Goal: Task Accomplishment & Management: Manage account settings

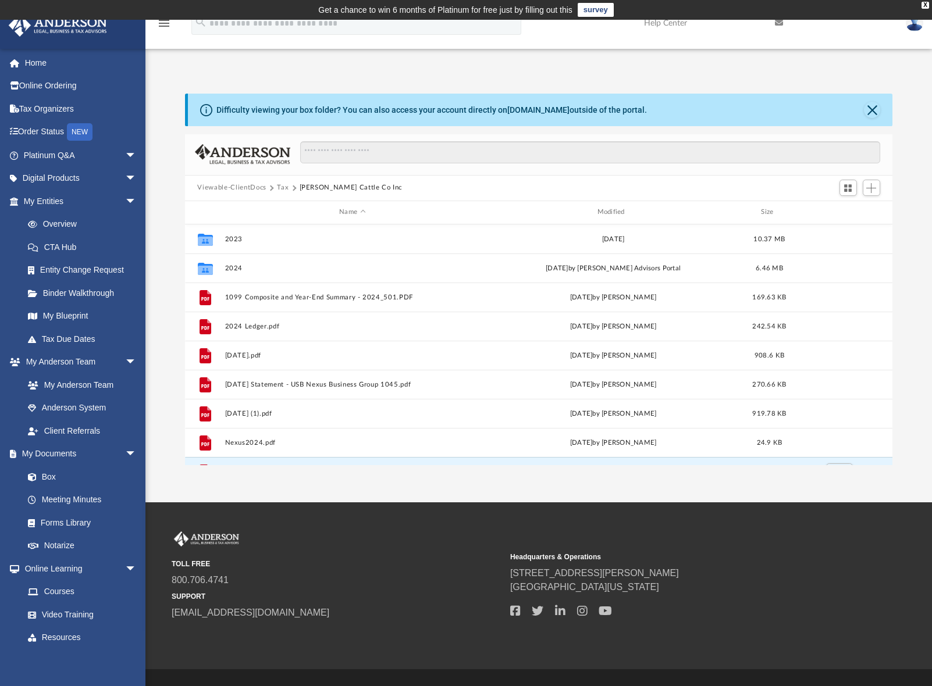
click at [214, 186] on button "Viewable-ClientDocs" at bounding box center [231, 188] width 69 height 10
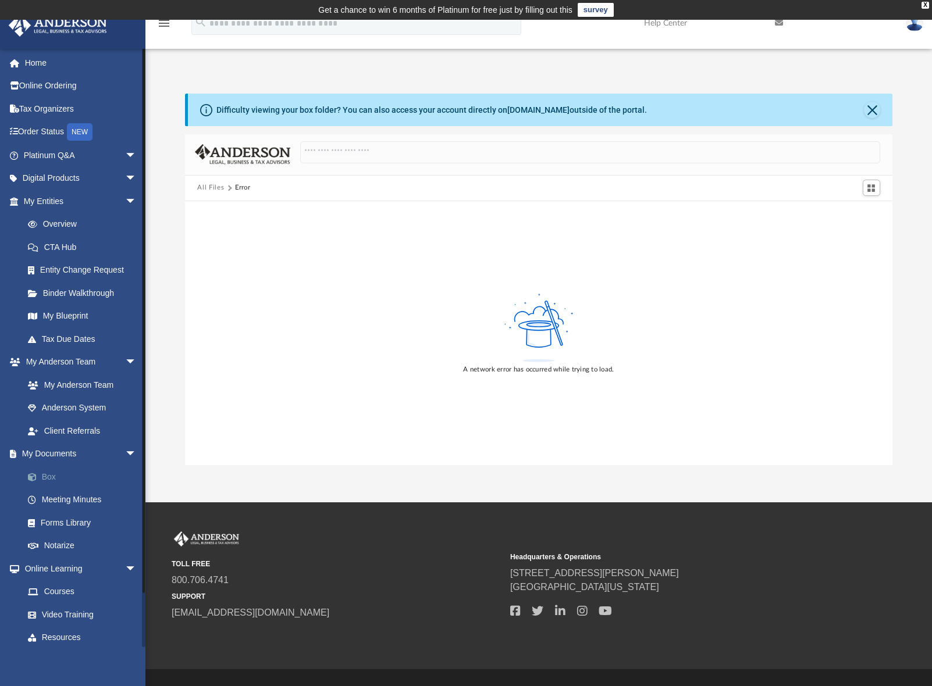
click at [42, 478] on link "Box" at bounding box center [85, 476] width 138 height 23
click at [30, 64] on link "Home" at bounding box center [81, 62] width 146 height 23
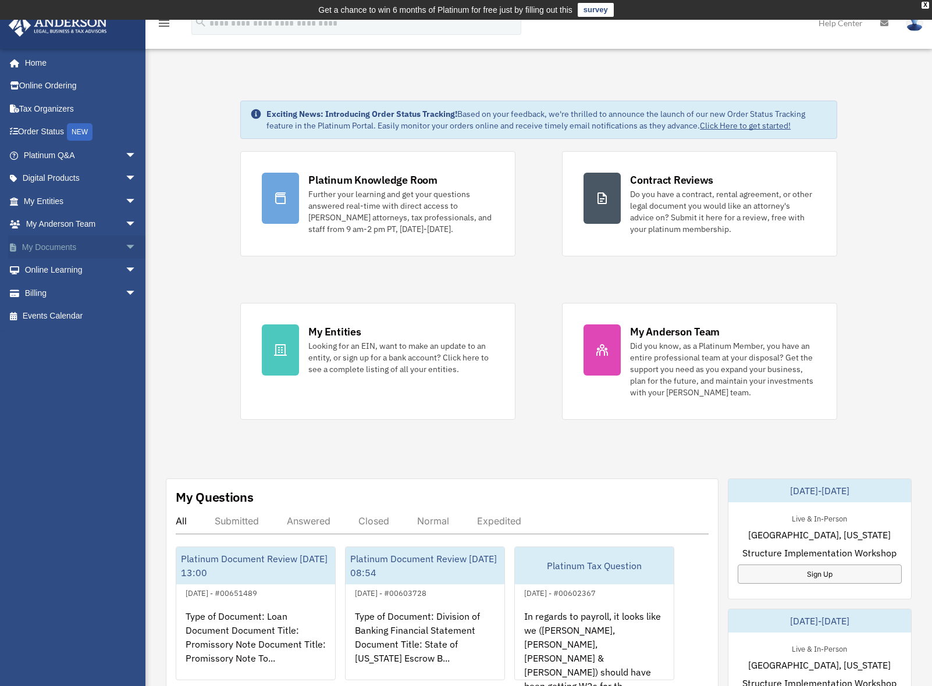
click at [125, 248] on span "arrow_drop_down" at bounding box center [136, 248] width 23 height 24
click at [47, 270] on link "Box" at bounding box center [85, 270] width 138 height 23
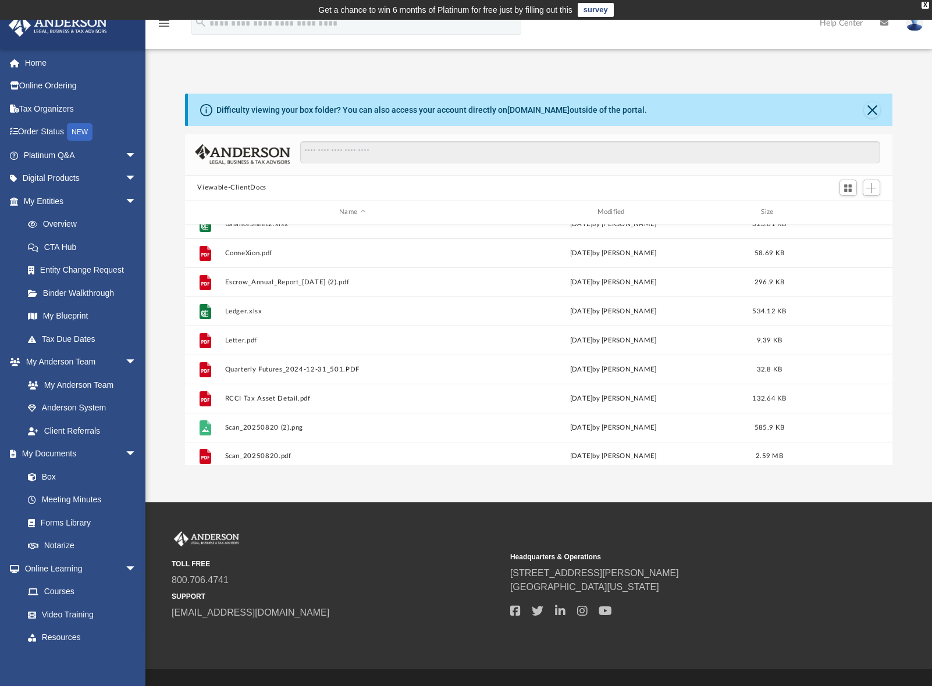
scroll to position [370, 0]
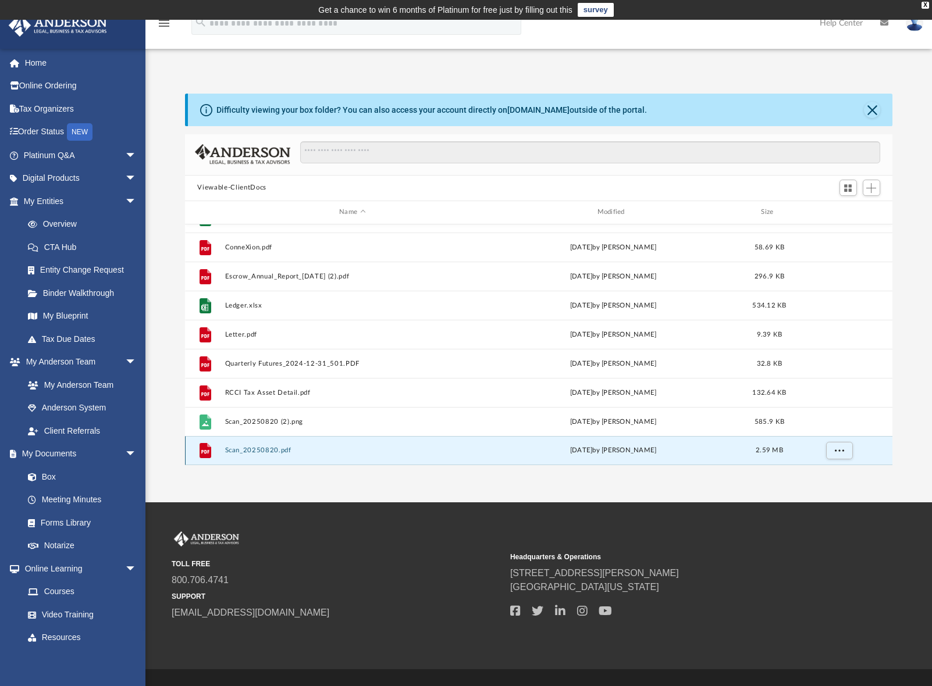
click at [259, 450] on button "Scan_20250820.pdf" at bounding box center [352, 451] width 255 height 8
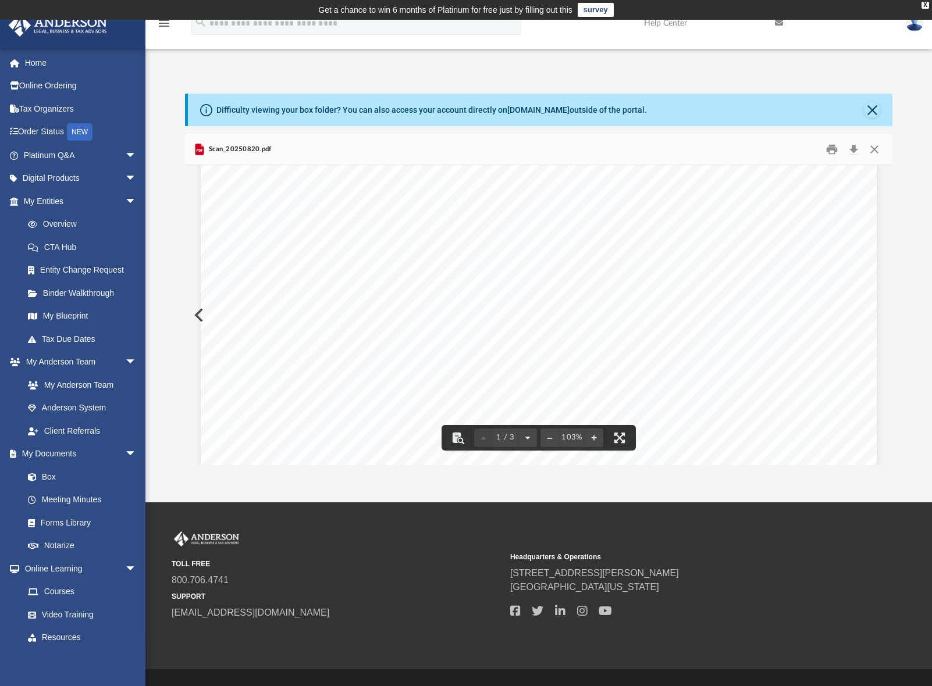
scroll to position [0, 0]
click at [876, 150] on button "Close" at bounding box center [874, 149] width 21 height 18
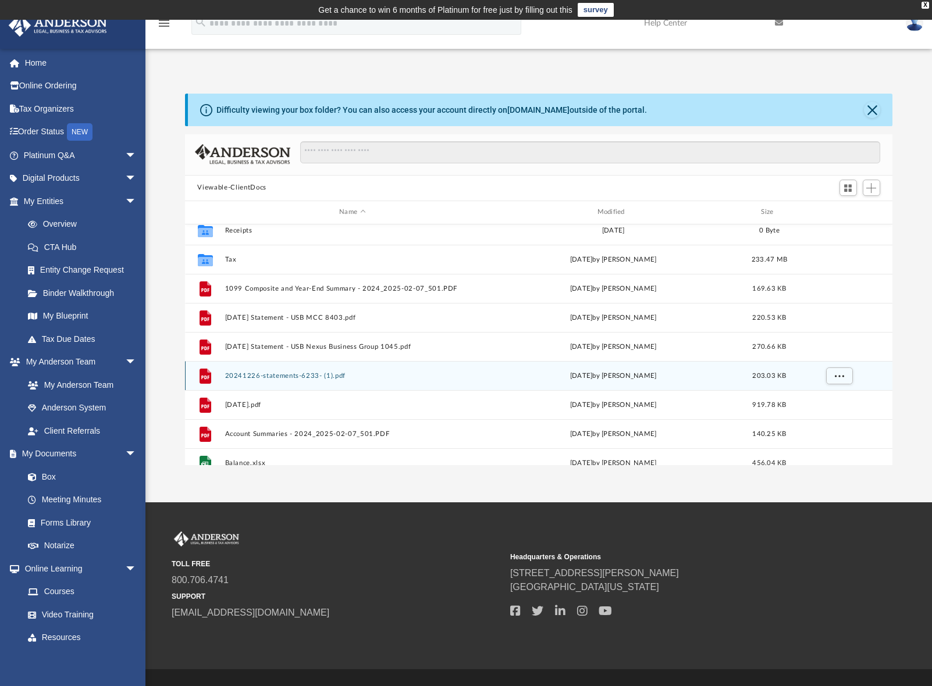
scroll to position [116, 0]
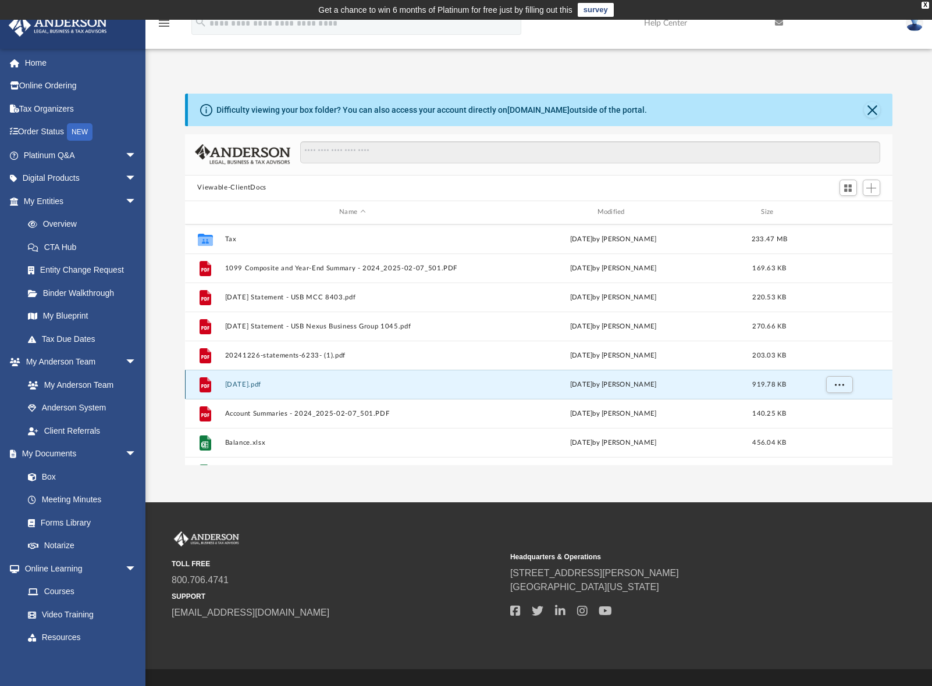
click at [257, 386] on button "2025-01-26.pdf" at bounding box center [352, 385] width 255 height 8
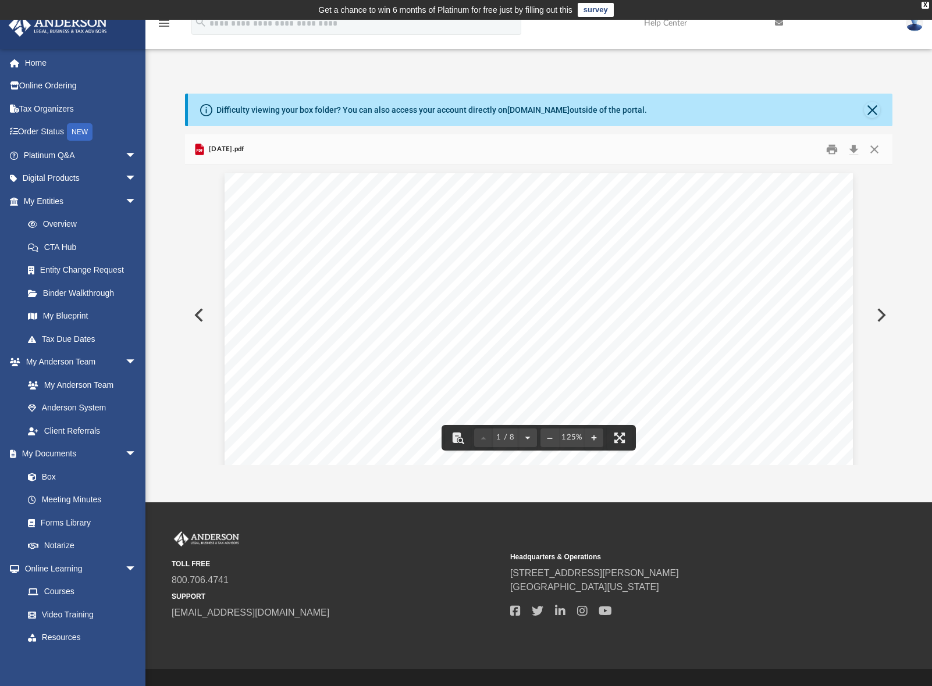
scroll to position [0, 0]
click at [873, 151] on button "Close" at bounding box center [874, 149] width 21 height 18
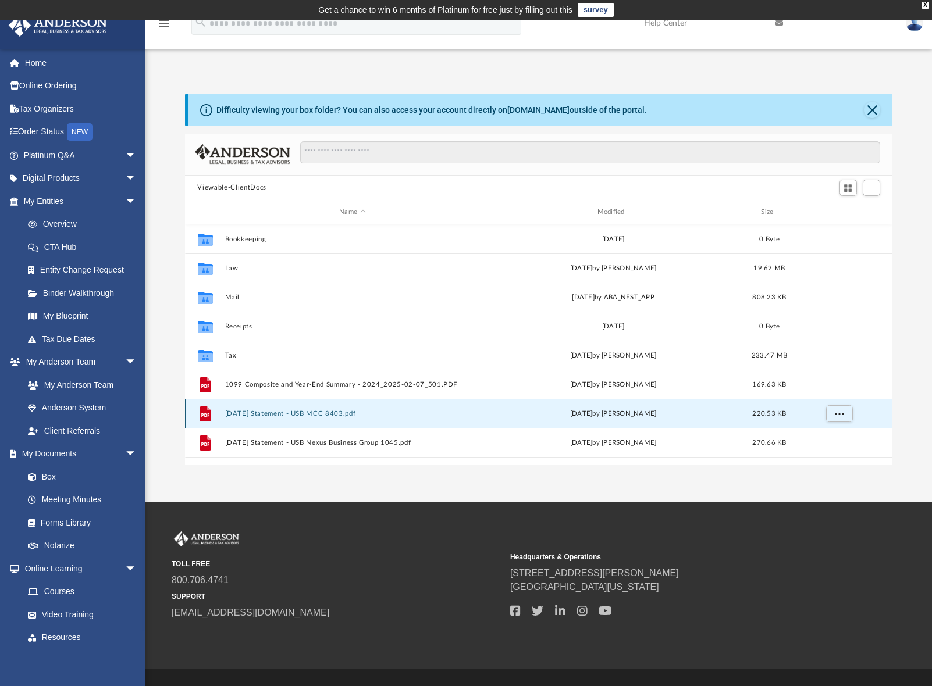
click at [293, 415] on button "2024-12-31 Statement - USB MCC 8403.pdf" at bounding box center [352, 414] width 255 height 8
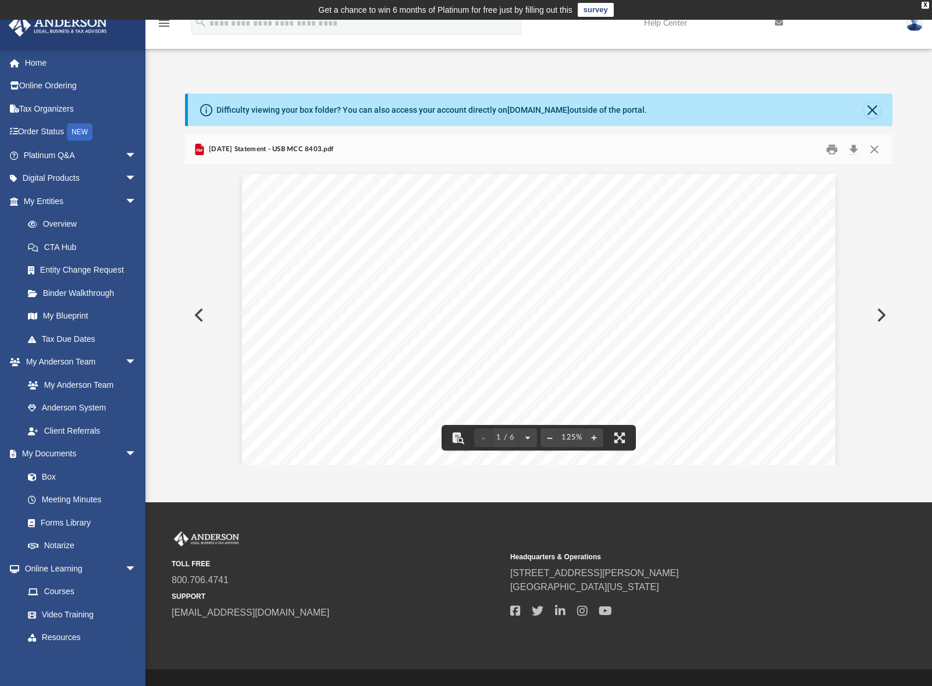
click at [884, 315] on button "Preview" at bounding box center [880, 315] width 26 height 33
drag, startPoint x: 881, startPoint y: 151, endPoint x: 872, endPoint y: 156, distance: 10.2
click at [880, 151] on button "Close" at bounding box center [874, 149] width 21 height 18
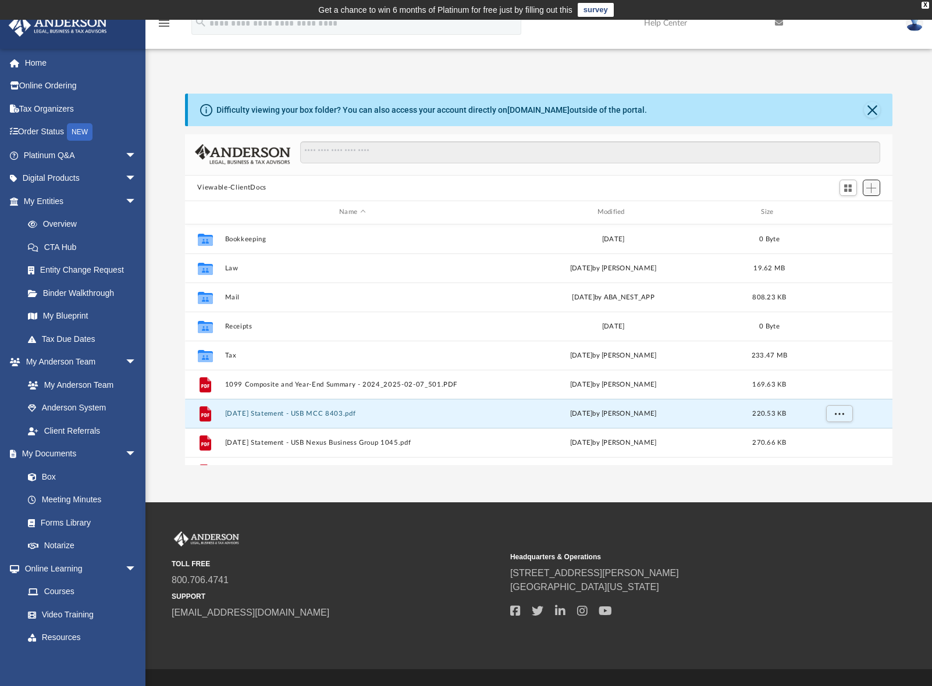
click at [872, 189] on span "Add" at bounding box center [871, 188] width 10 height 10
click at [857, 211] on li "Upload" at bounding box center [854, 211] width 37 height 12
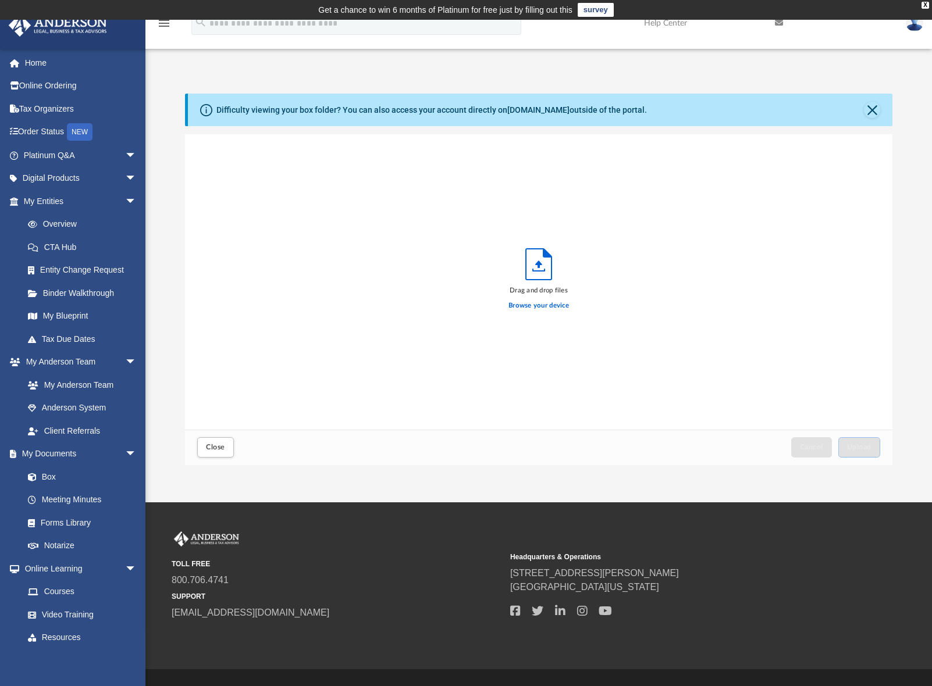
scroll to position [286, 699]
click at [545, 307] on label "Browse your device" at bounding box center [538, 306] width 60 height 10
click at [0, 0] on input "Browse your device" at bounding box center [0, 0] width 0 height 0
click at [863, 447] on span "Upload" at bounding box center [859, 447] width 24 height 7
click at [214, 443] on button "Close" at bounding box center [215, 447] width 36 height 20
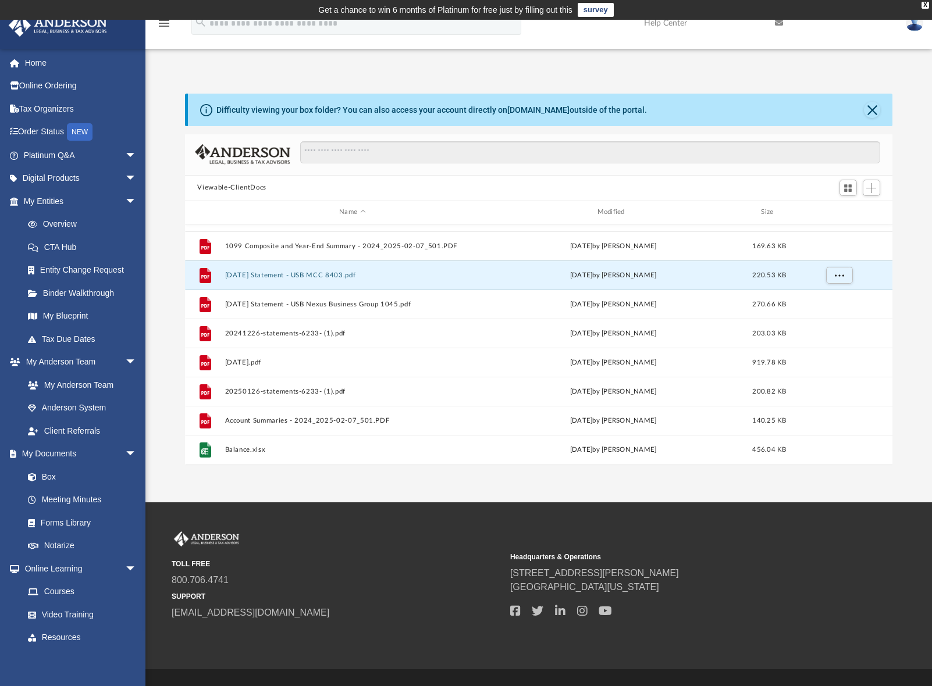
scroll to position [175, 0]
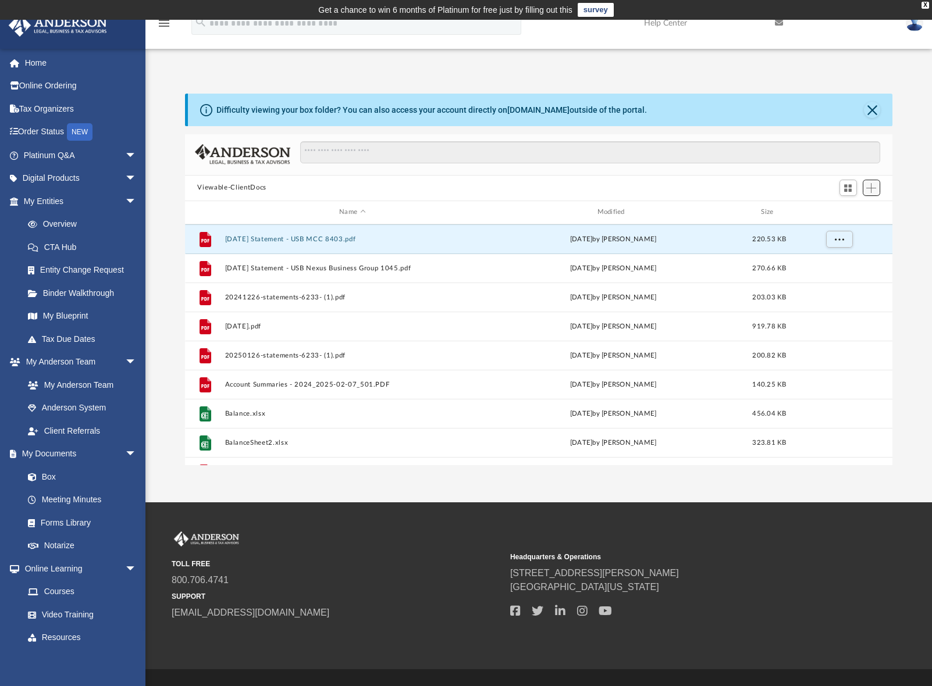
click at [867, 191] on span "Add" at bounding box center [871, 188] width 10 height 10
click at [853, 213] on li "Upload" at bounding box center [854, 211] width 37 height 12
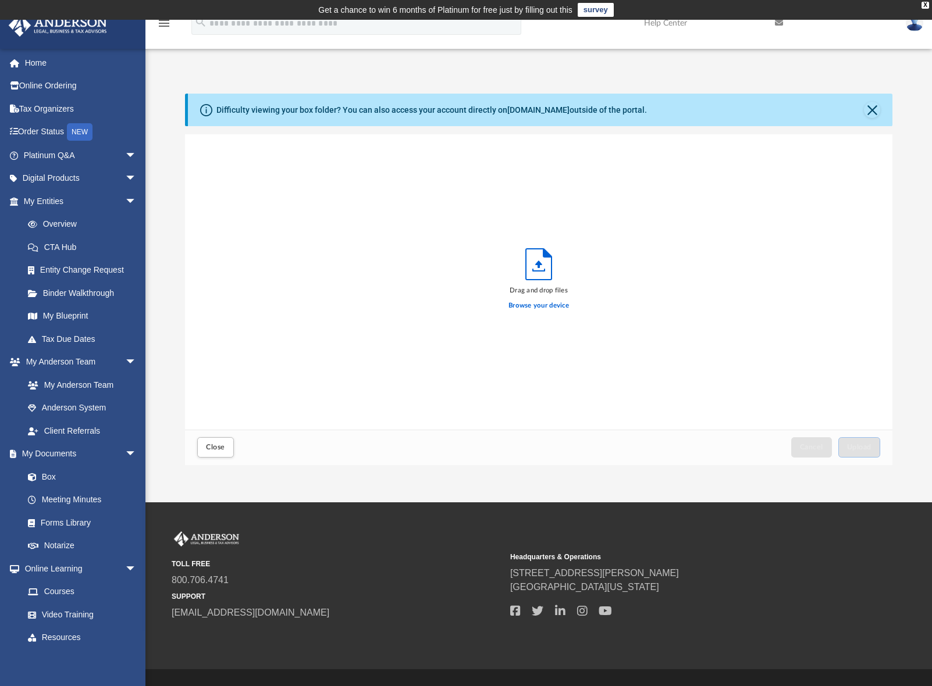
scroll to position [286, 699]
click at [531, 303] on label "Browse your device" at bounding box center [538, 306] width 60 height 10
click at [0, 0] on input "Browse your device" at bounding box center [0, 0] width 0 height 0
click at [861, 446] on span "Upload" at bounding box center [859, 447] width 24 height 7
click at [870, 113] on button "Close" at bounding box center [872, 110] width 16 height 16
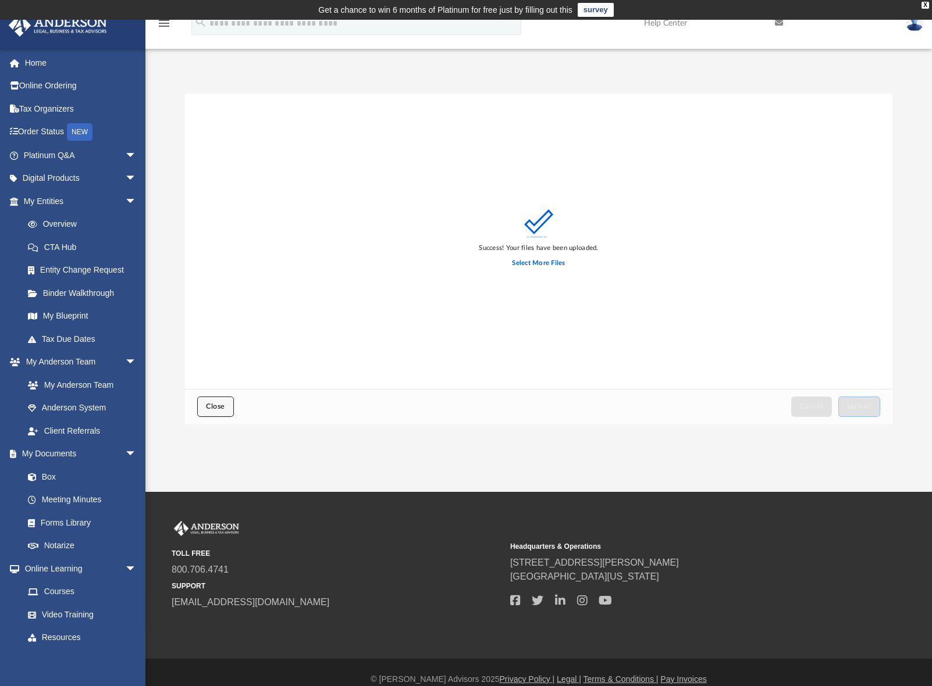
click at [212, 412] on button "Close" at bounding box center [215, 407] width 36 height 20
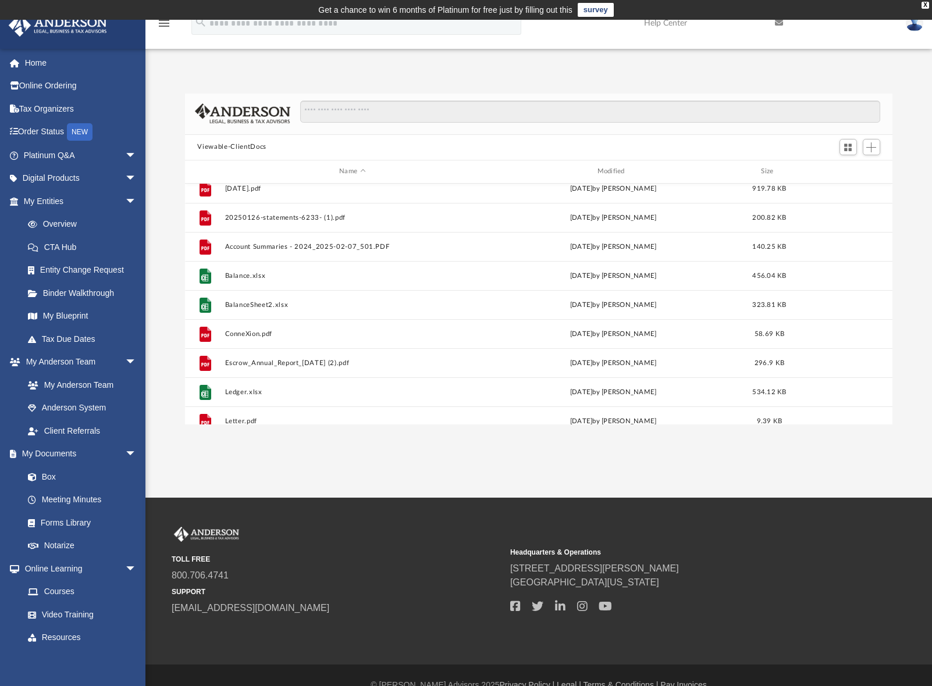
scroll to position [291, 0]
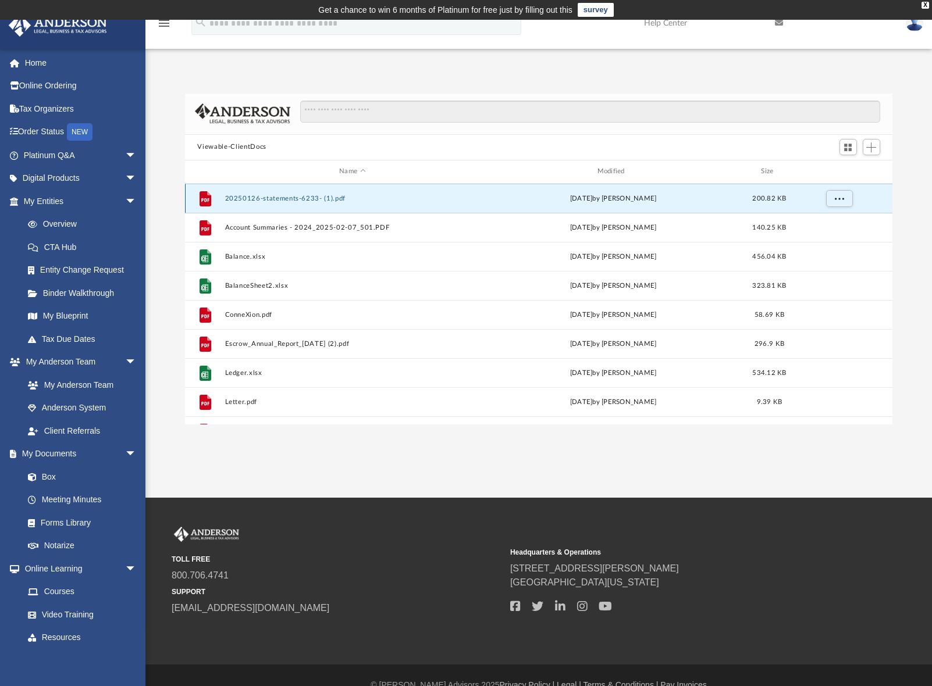
click at [270, 197] on button "20250126-statements-6233- (1).pdf" at bounding box center [352, 199] width 255 height 8
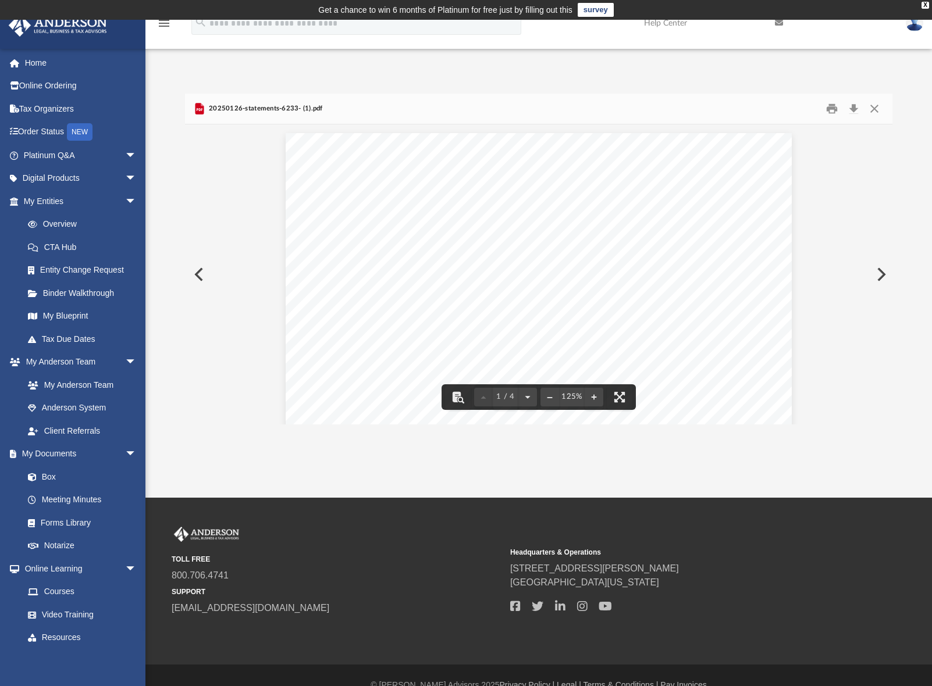
click at [882, 267] on button "Preview" at bounding box center [880, 274] width 26 height 33
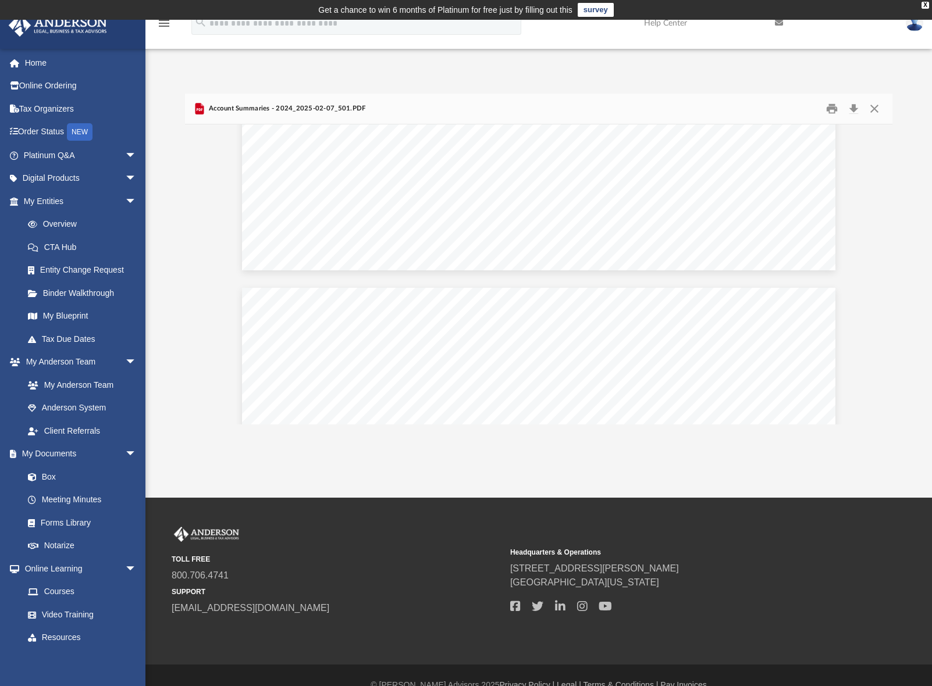
scroll to position [640, 0]
click at [879, 275] on button "Preview" at bounding box center [880, 274] width 26 height 33
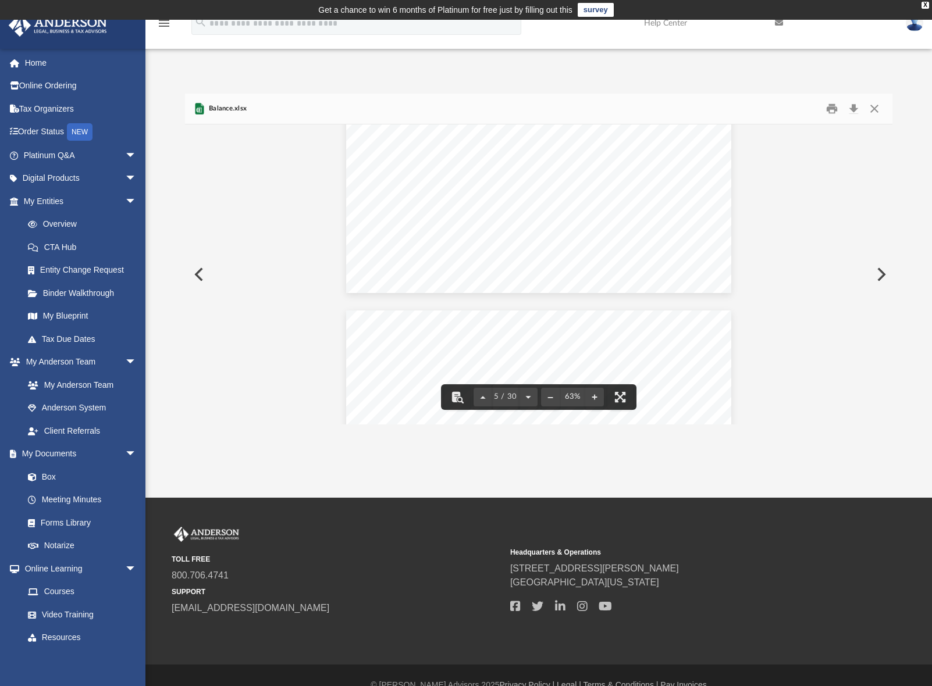
click at [879, 272] on button "Preview" at bounding box center [880, 274] width 26 height 33
click at [881, 273] on button "Preview" at bounding box center [880, 274] width 26 height 33
click at [875, 274] on button "Preview" at bounding box center [880, 274] width 26 height 33
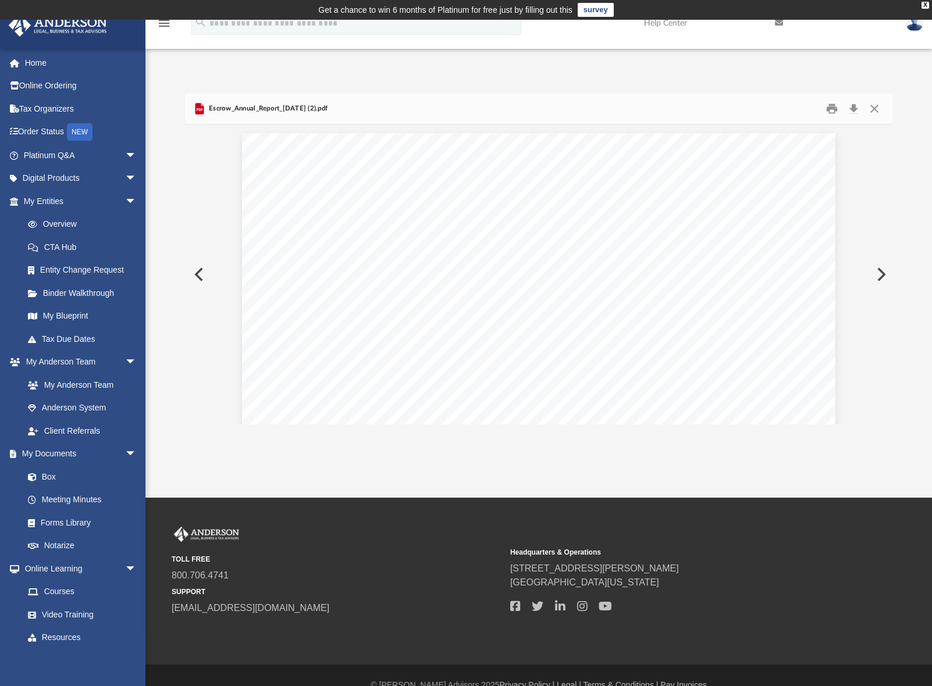
click at [880, 279] on button "Preview" at bounding box center [880, 274] width 26 height 33
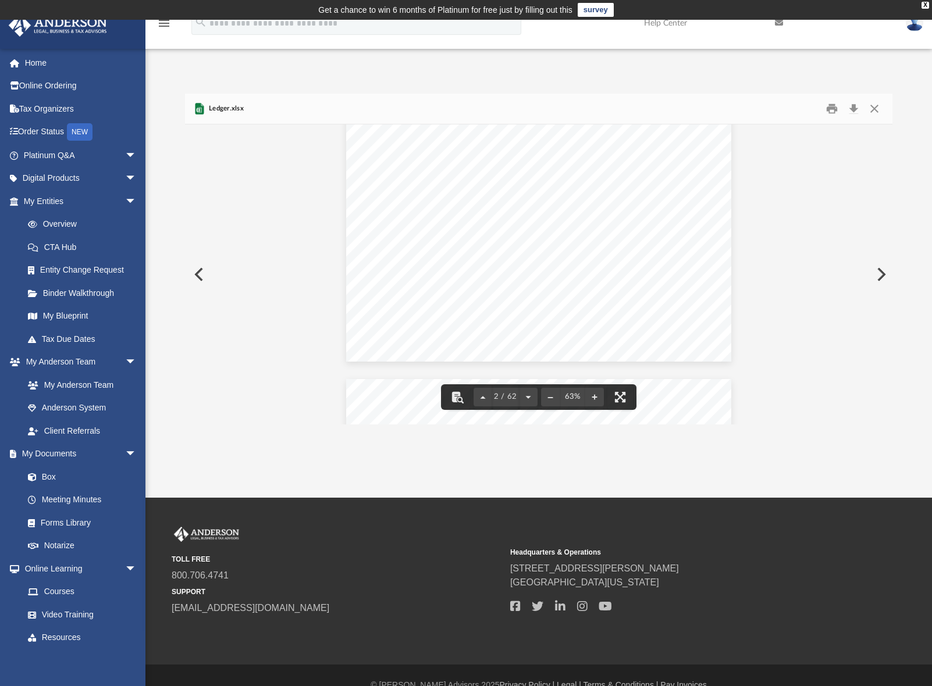
scroll to position [175, 0]
click at [877, 104] on button "Close" at bounding box center [874, 108] width 21 height 18
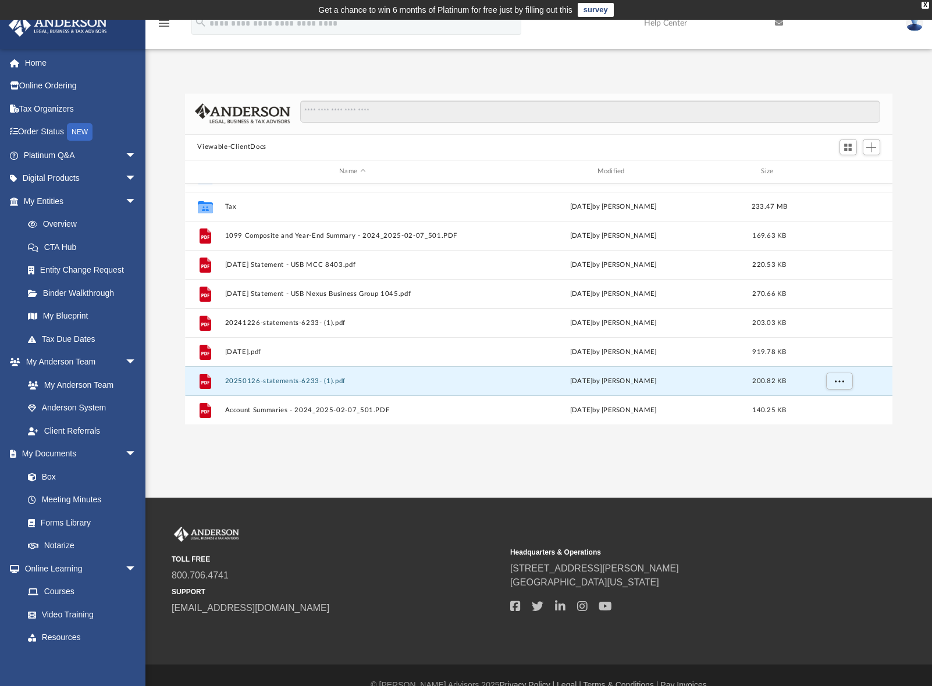
scroll to position [0, 0]
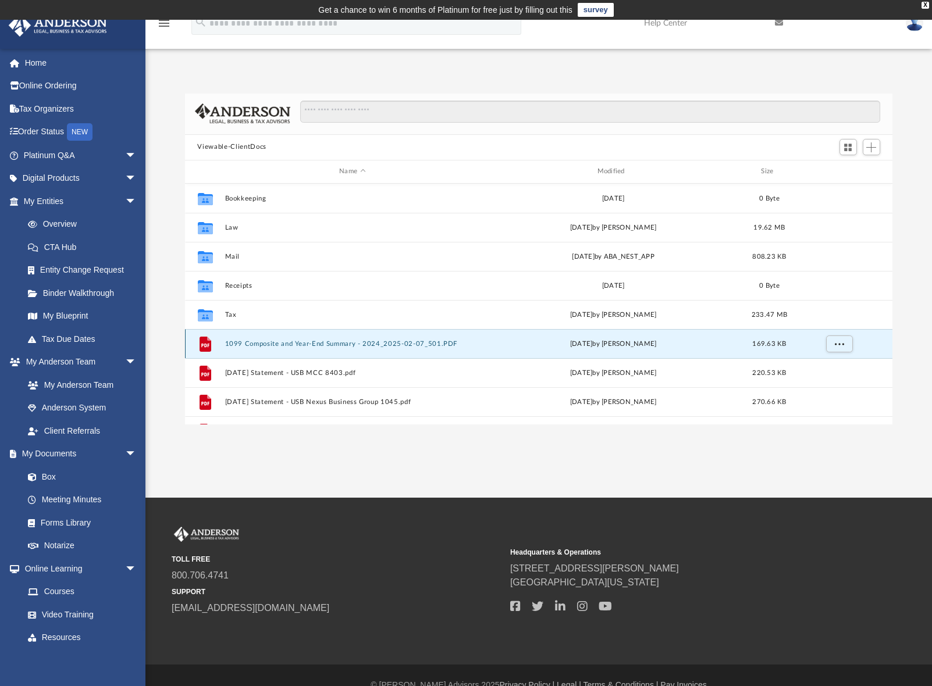
click at [272, 346] on button "1099 Composite and Year-End Summary - 2024_2025-02-07_501.PDF" at bounding box center [352, 344] width 255 height 8
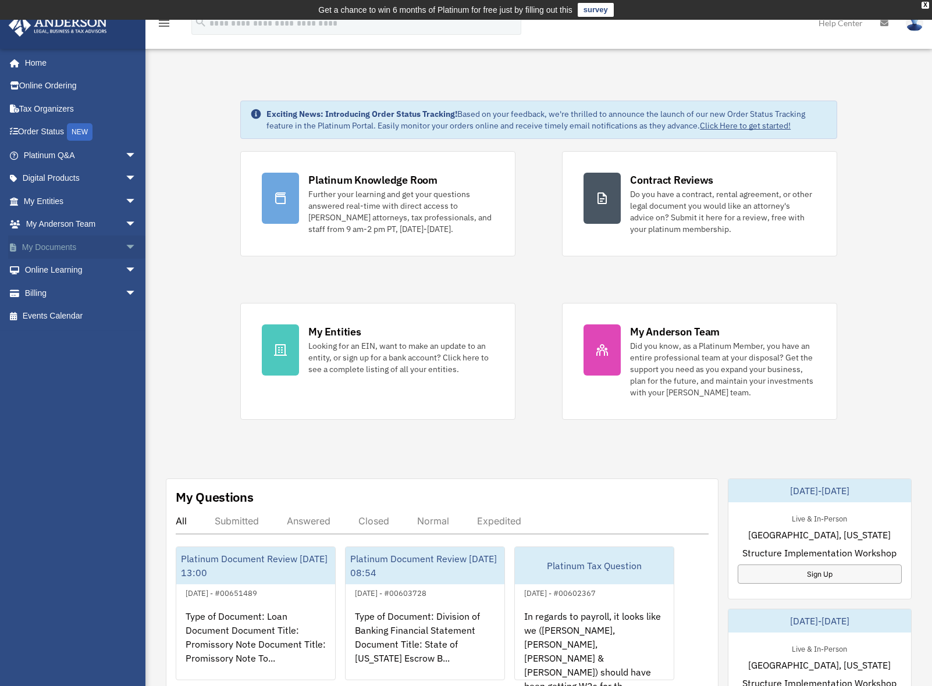
click at [125, 243] on span "arrow_drop_down" at bounding box center [136, 248] width 23 height 24
click at [52, 274] on link "Box" at bounding box center [85, 270] width 138 height 23
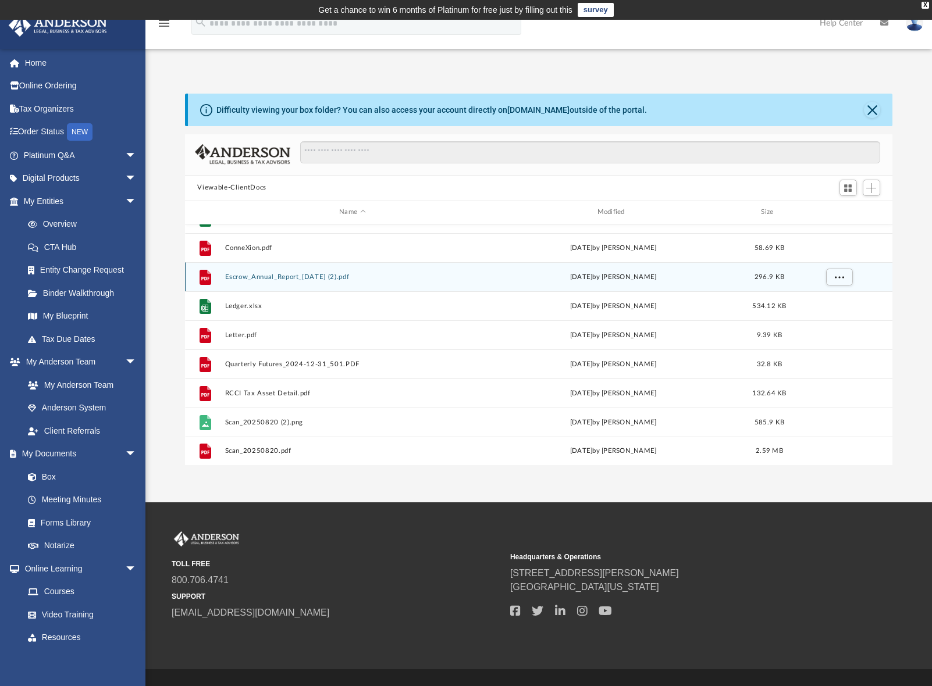
scroll to position [399, 0]
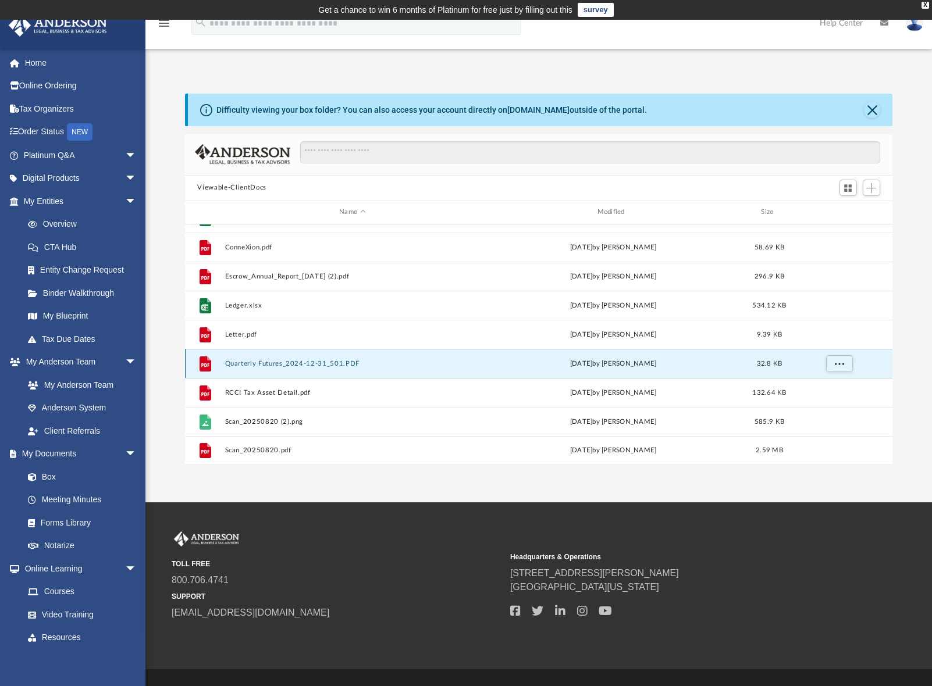
click at [291, 364] on button "Quarterly Futures_2024-12-31_501.PDF" at bounding box center [352, 364] width 255 height 8
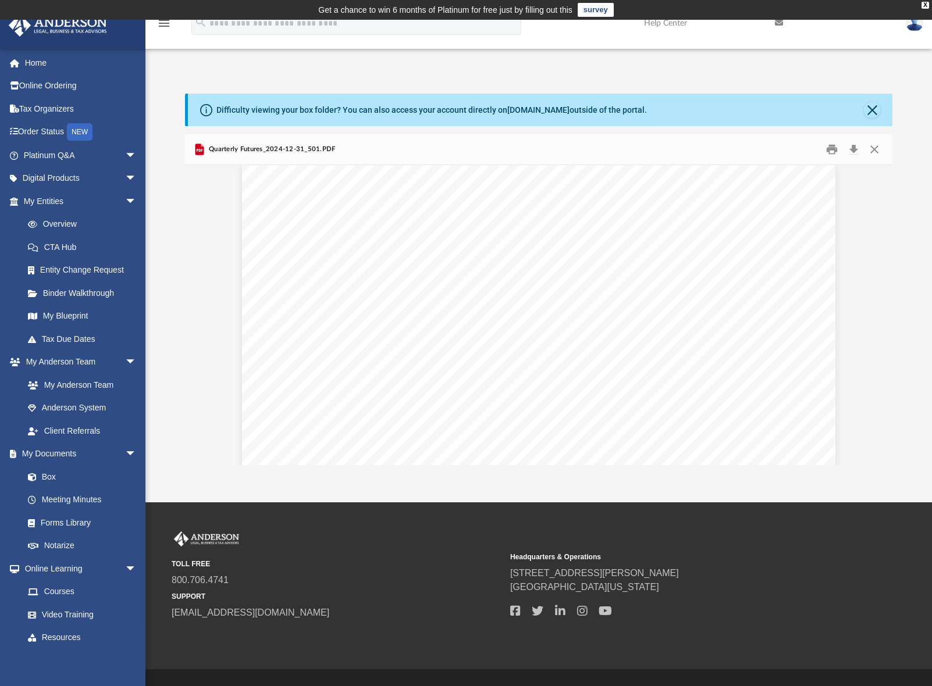
scroll to position [0, 0]
click at [196, 315] on button "Preview" at bounding box center [198, 315] width 26 height 33
click at [882, 319] on button "Preview" at bounding box center [880, 315] width 26 height 33
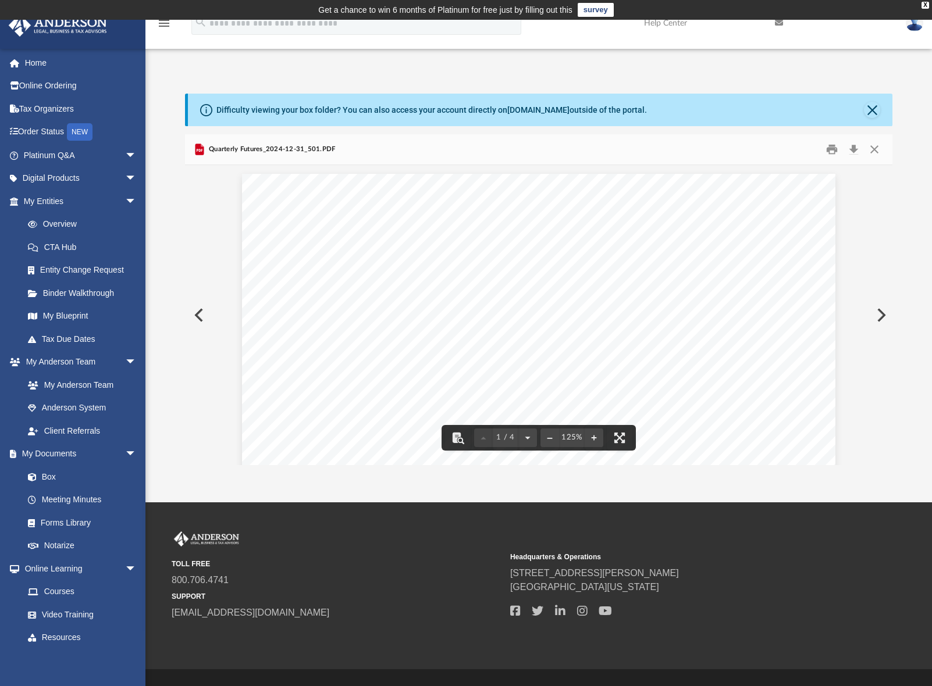
click at [878, 316] on button "Preview" at bounding box center [880, 315] width 26 height 33
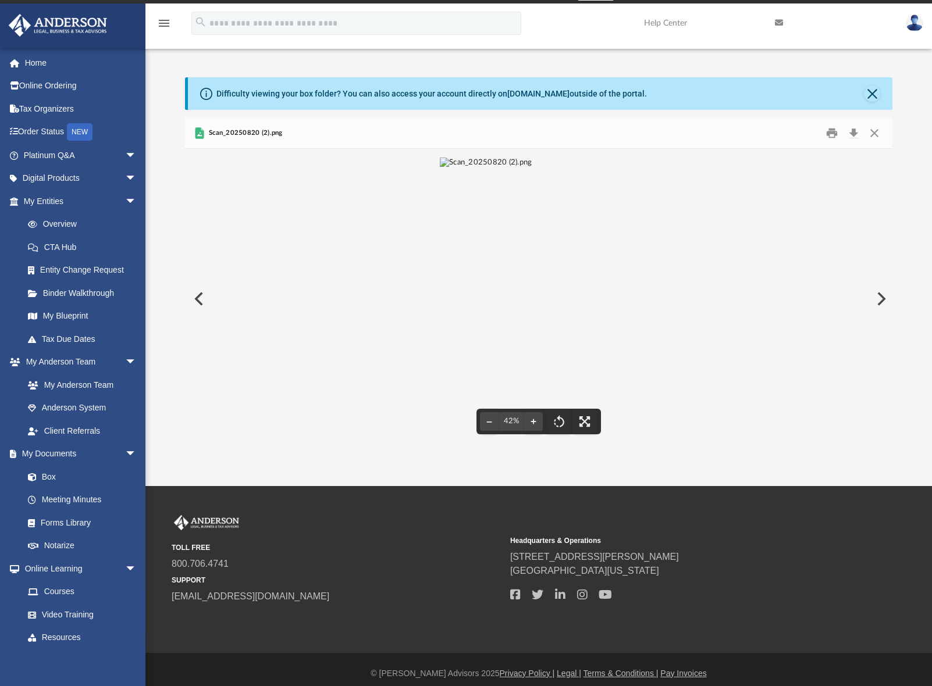
scroll to position [24, 0]
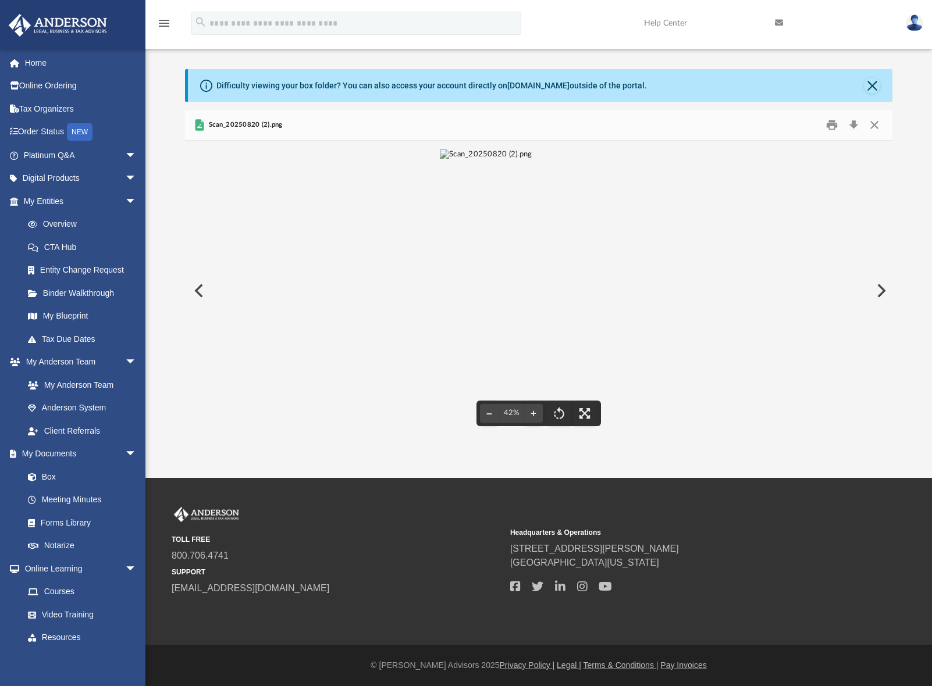
click at [878, 294] on button "Preview" at bounding box center [880, 291] width 26 height 33
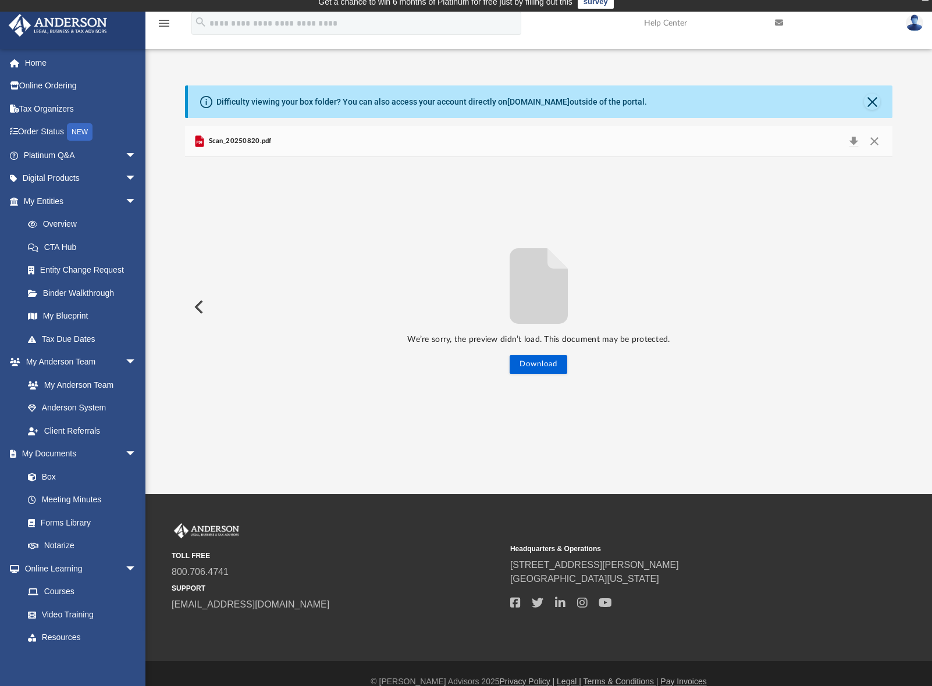
scroll to position [0, 0]
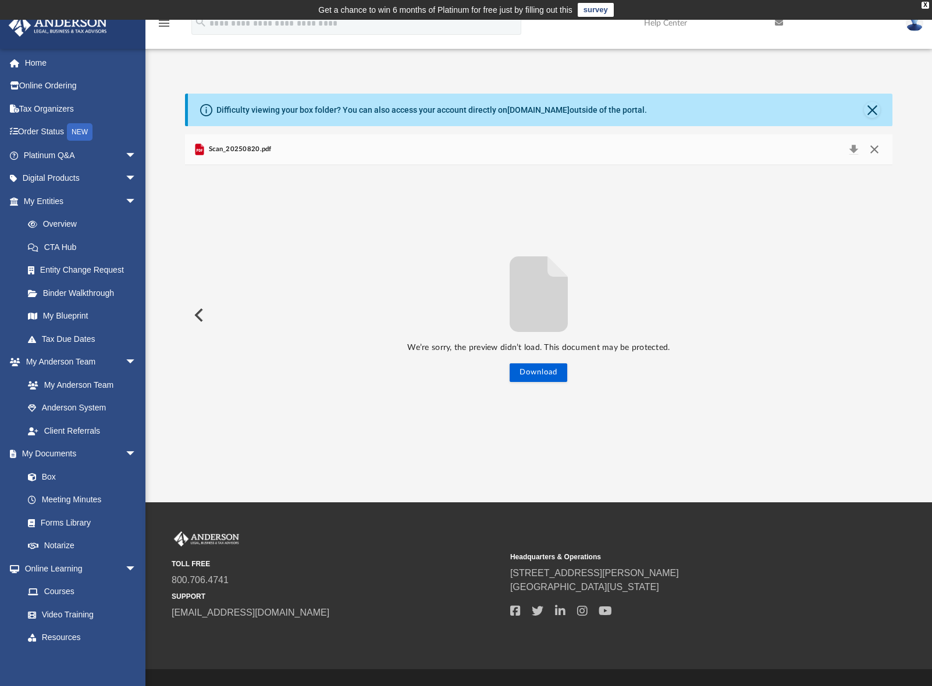
click at [875, 152] on button "Close" at bounding box center [874, 149] width 21 height 16
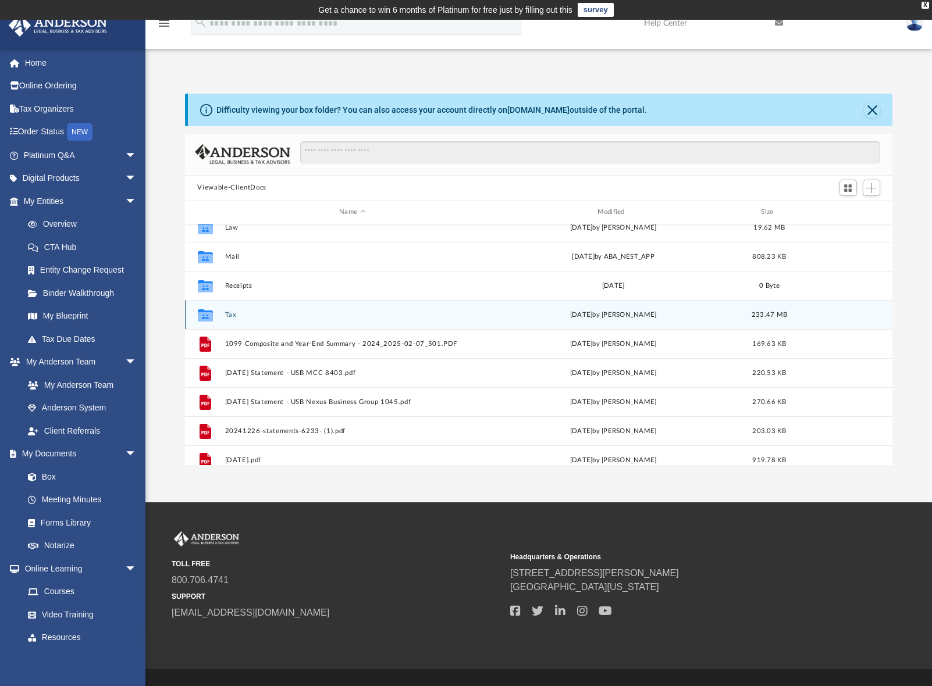
scroll to position [58, 0]
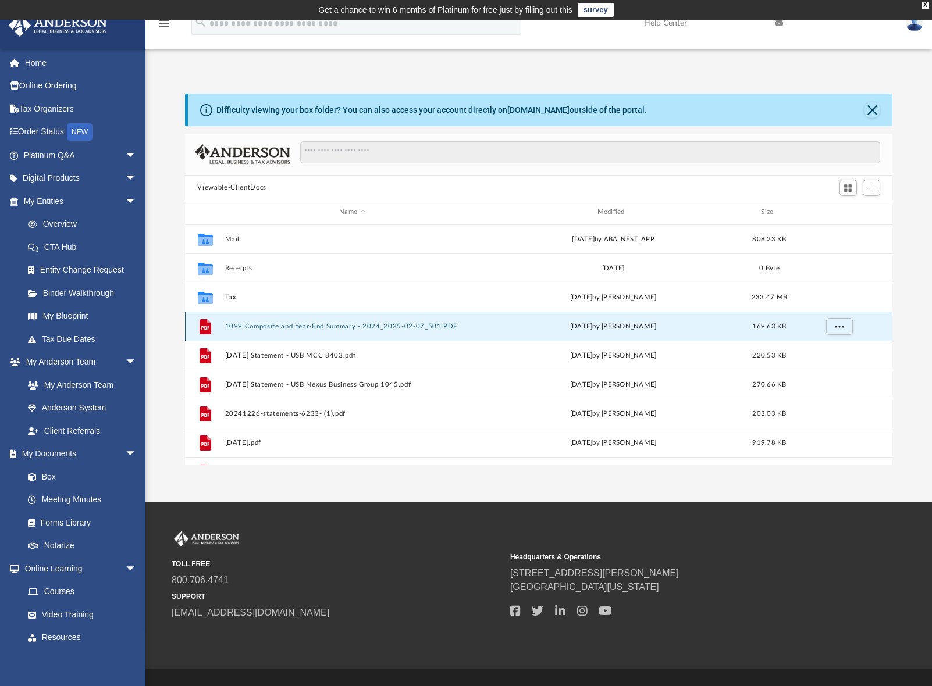
click at [377, 326] on button "1099 Composite and Year-End Summary - 2024_2025-02-07_501.PDF" at bounding box center [352, 327] width 255 height 8
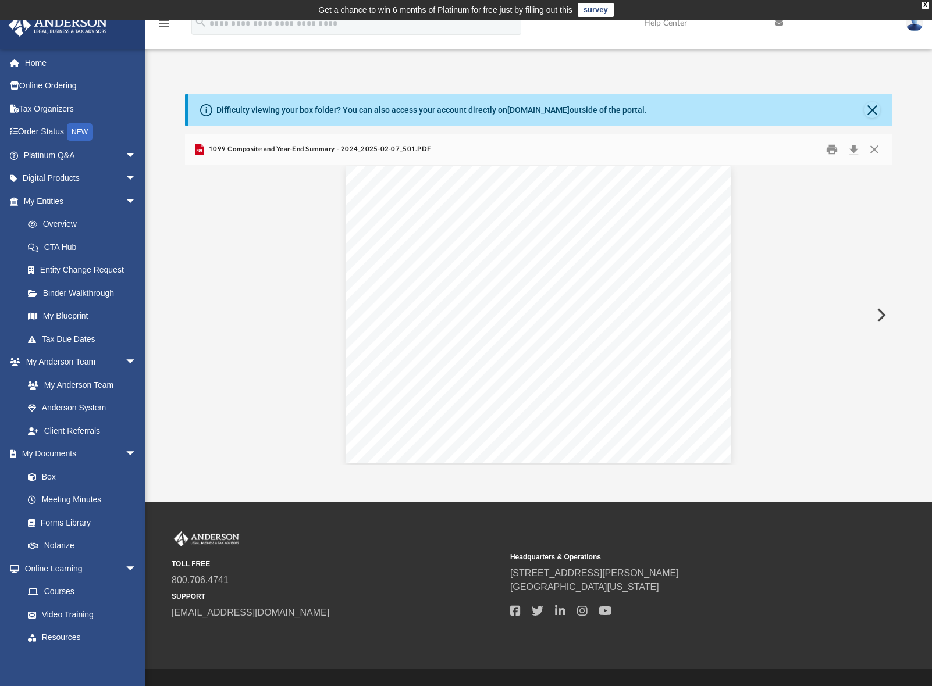
scroll to position [0, 0]
click at [872, 152] on button "Close" at bounding box center [874, 149] width 21 height 18
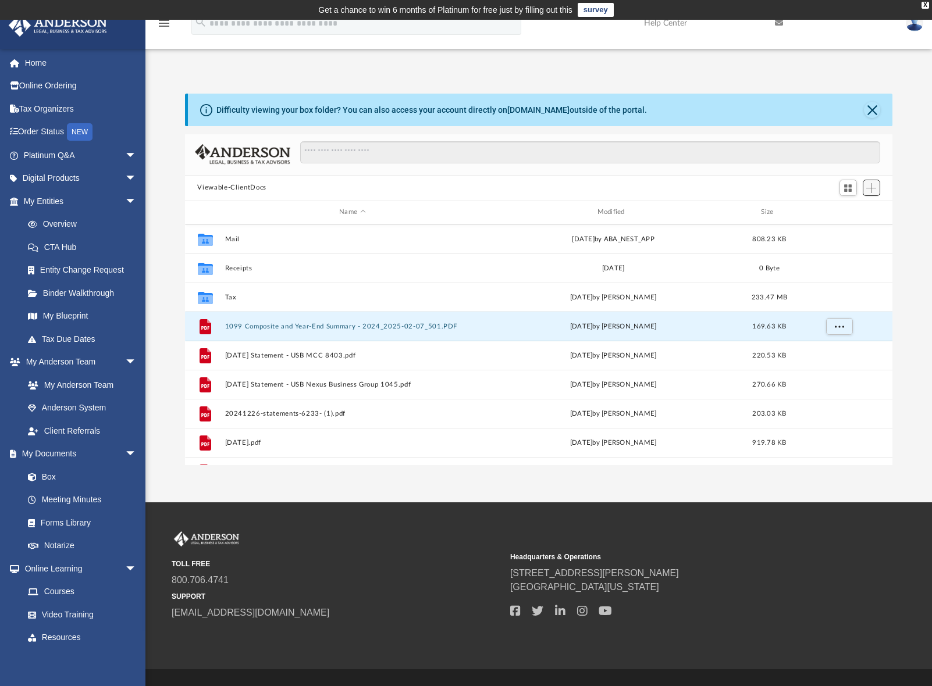
click at [872, 193] on button "Add" at bounding box center [871, 188] width 17 height 16
click at [852, 213] on li "Upload" at bounding box center [854, 211] width 37 height 12
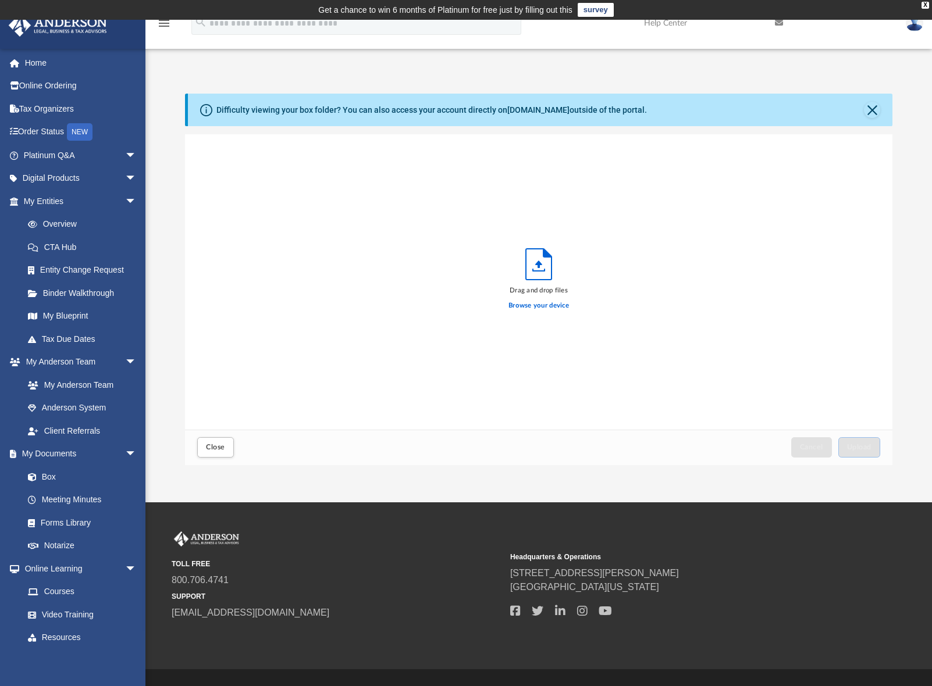
scroll to position [286, 699]
click at [542, 307] on label "Browse your device" at bounding box center [538, 306] width 60 height 10
click at [0, 0] on input "Browse your device" at bounding box center [0, 0] width 0 height 0
click at [863, 447] on span "Upload" at bounding box center [859, 447] width 24 height 7
click at [539, 305] on label "Select More Files" at bounding box center [538, 304] width 53 height 10
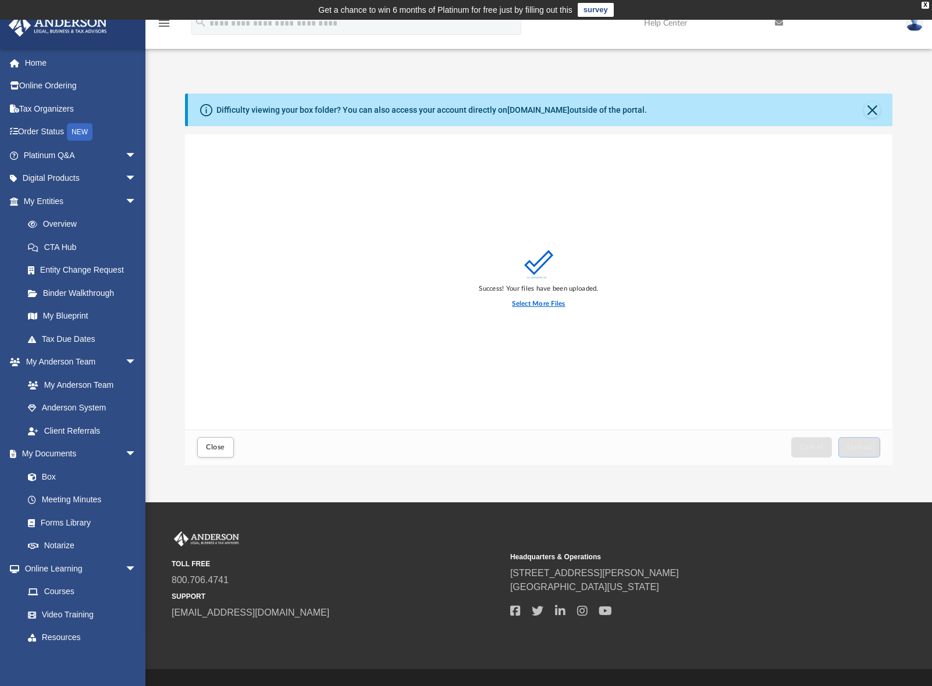
click at [0, 0] on input "Select More Files" at bounding box center [0, 0] width 0 height 0
click at [867, 443] on button "Upload" at bounding box center [859, 447] width 42 height 20
click at [213, 448] on span "Close" at bounding box center [215, 447] width 19 height 7
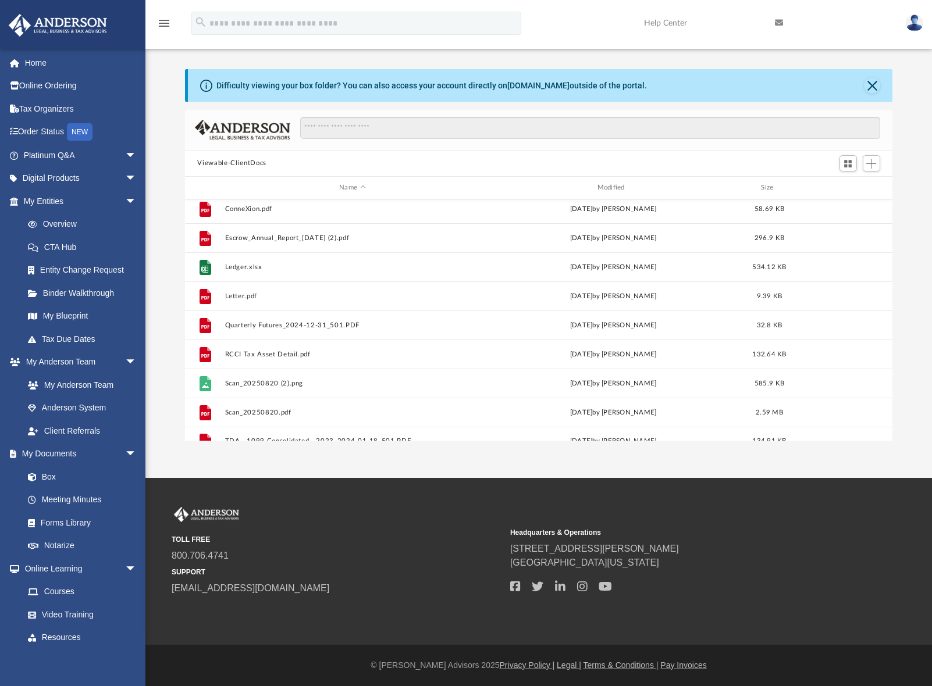
scroll to position [457, 0]
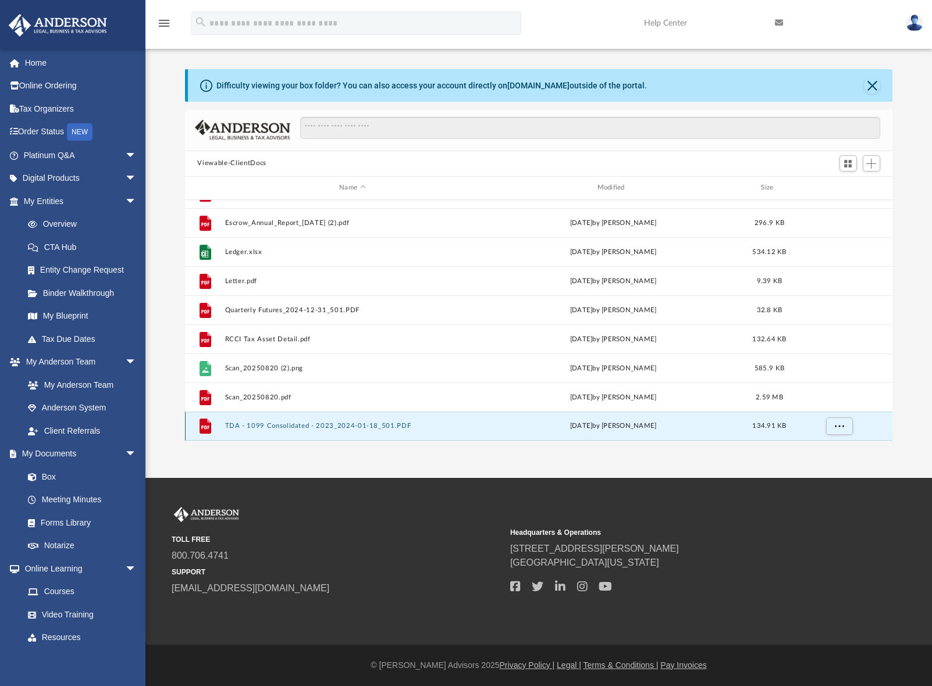
click at [362, 424] on button "TDA - 1099 Consolidated - 2023_2024-01-18_501.PDF" at bounding box center [352, 426] width 255 height 8
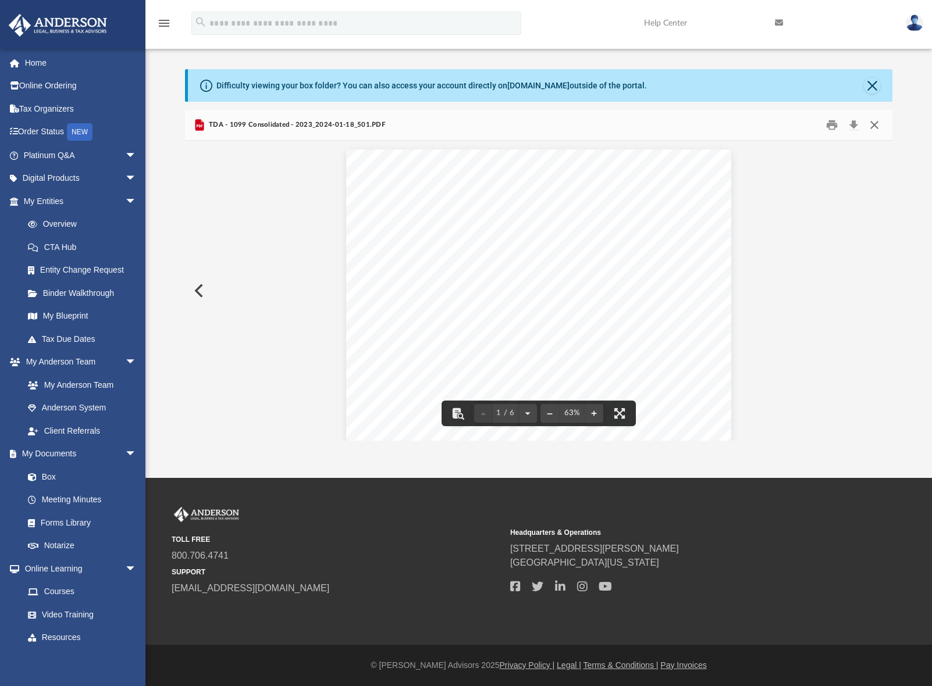
click at [873, 123] on button "Close" at bounding box center [874, 125] width 21 height 18
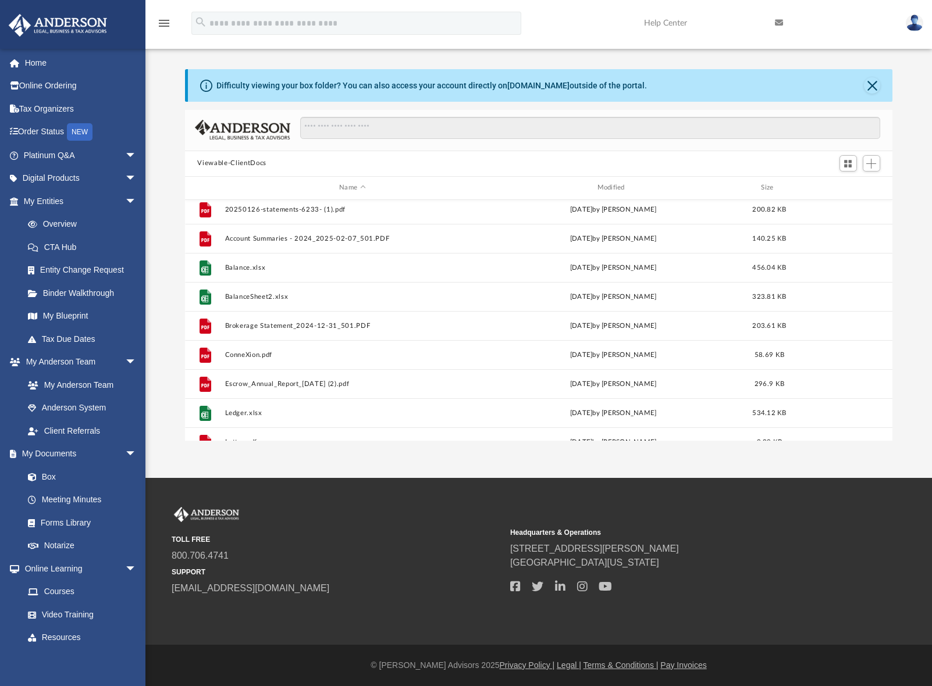
scroll to position [283, 0]
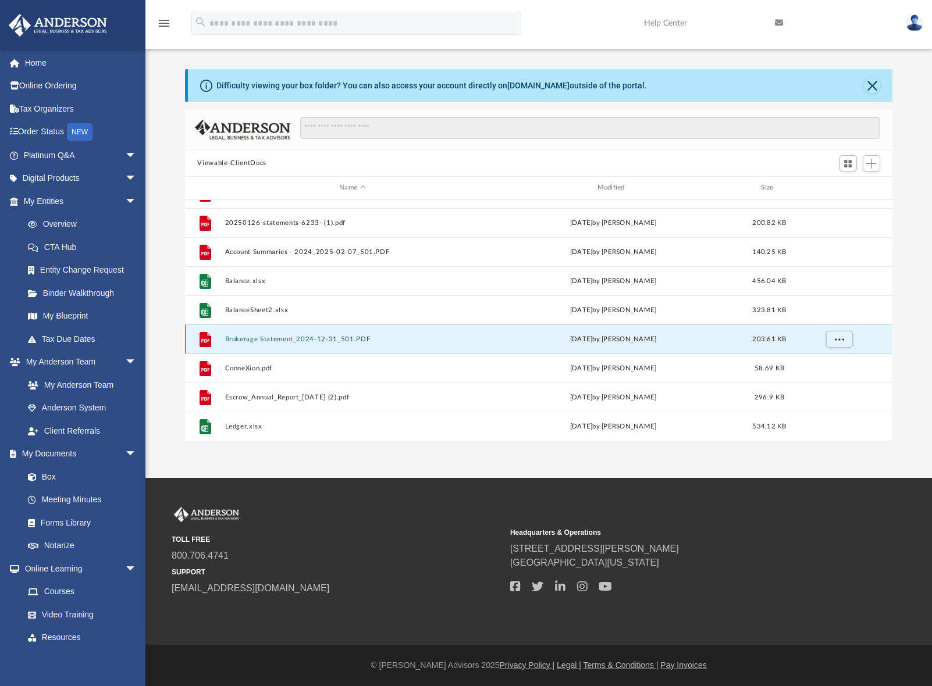
click at [307, 343] on button "Brokerage Statement_2024-12-31_501.PDF" at bounding box center [352, 340] width 255 height 8
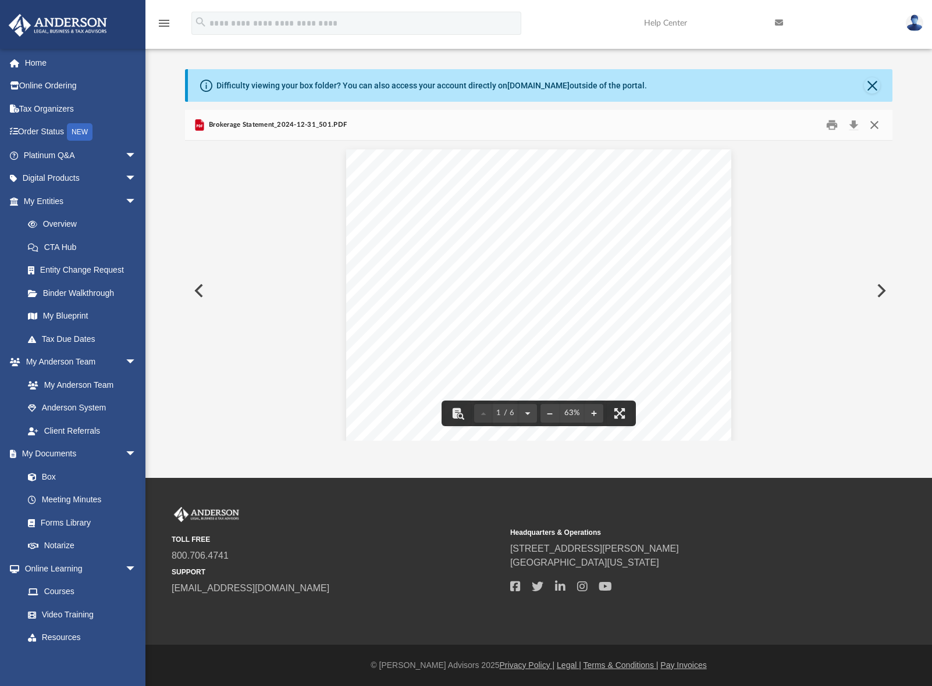
click at [878, 128] on button "Close" at bounding box center [874, 125] width 21 height 18
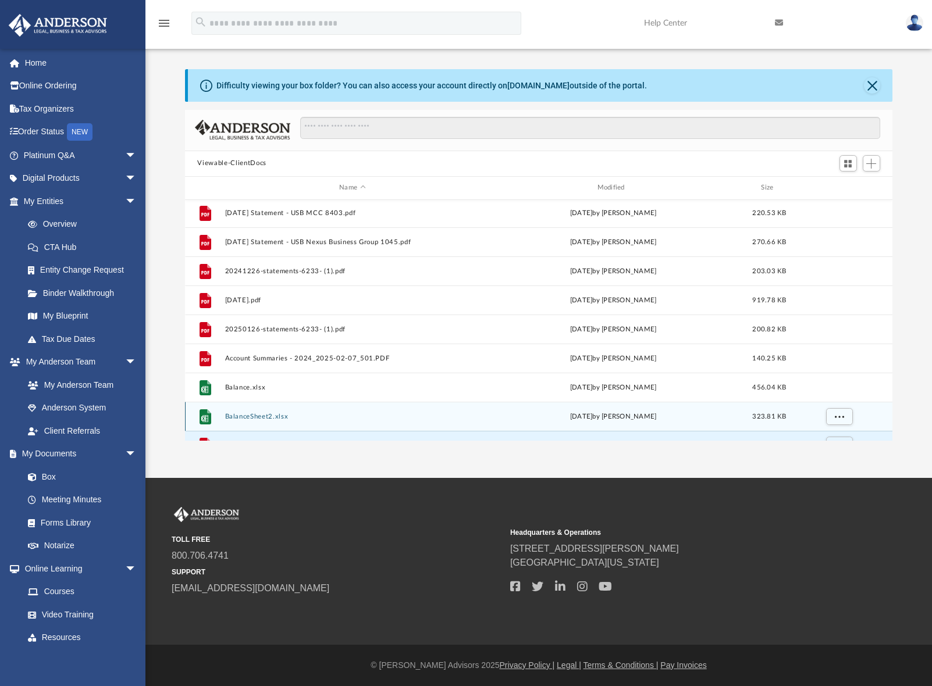
scroll to position [166, 0]
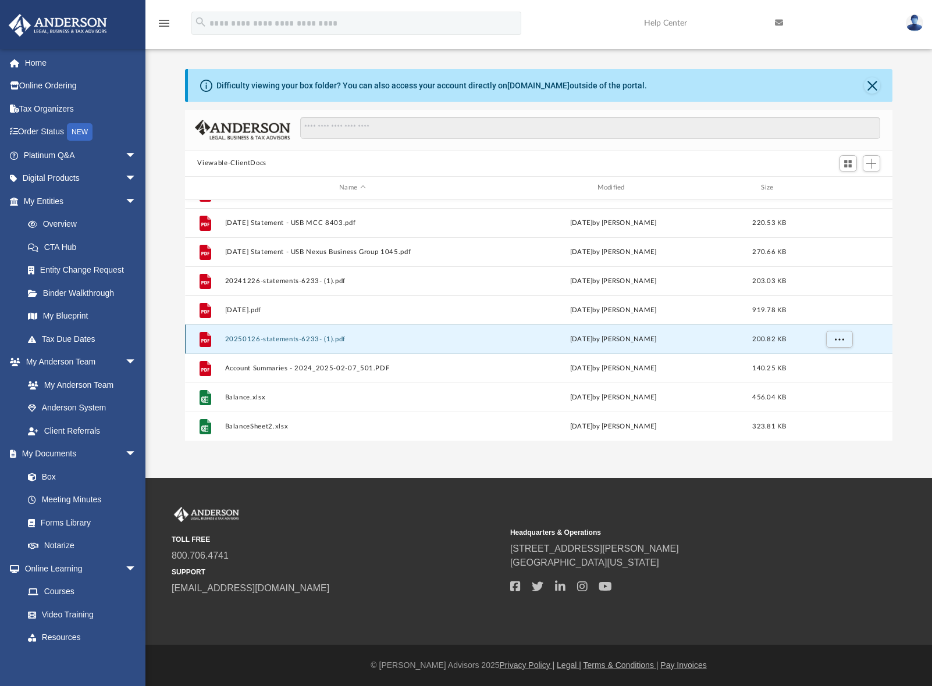
click at [286, 339] on button "20250126-statements-6233- (1).pdf" at bounding box center [352, 340] width 255 height 8
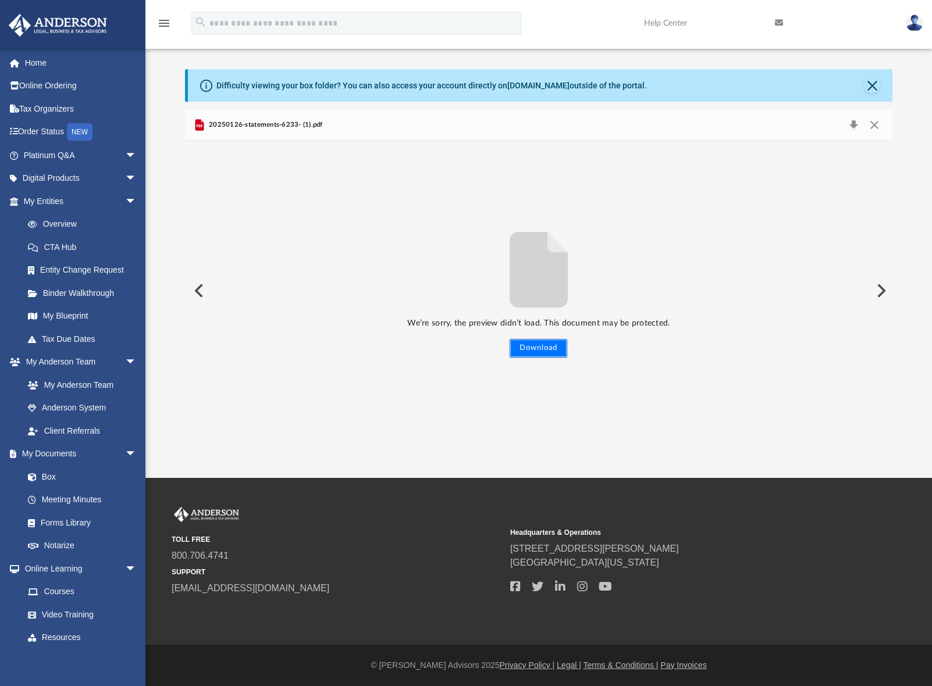
click at [549, 349] on button "Download" at bounding box center [539, 348] width 58 height 19
click at [873, 127] on button "Close" at bounding box center [874, 125] width 21 height 16
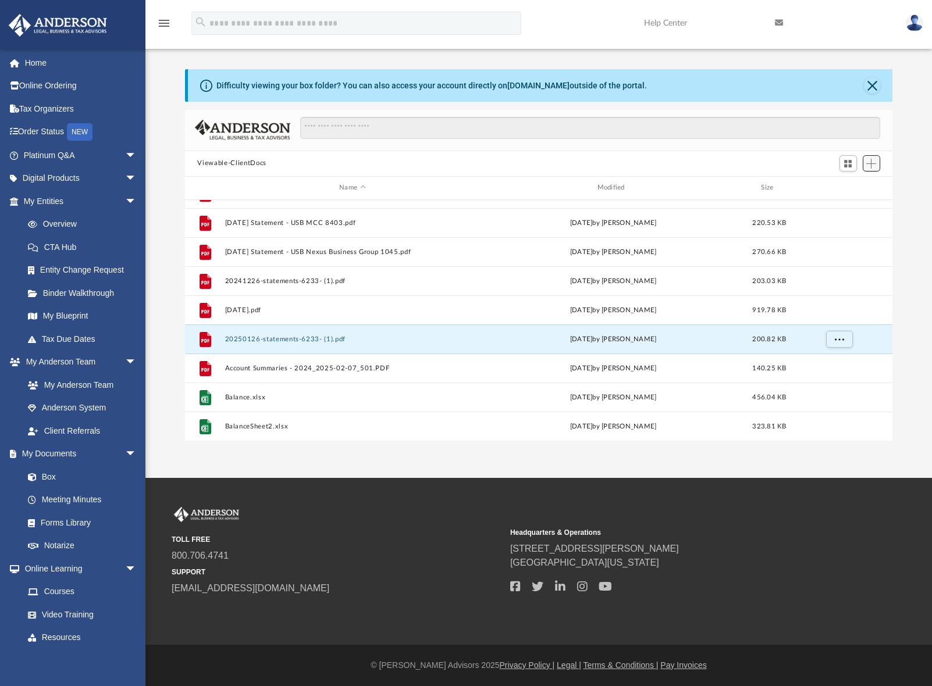
click at [870, 168] on span "Add" at bounding box center [871, 164] width 10 height 10
click at [851, 184] on li "Upload" at bounding box center [854, 187] width 37 height 12
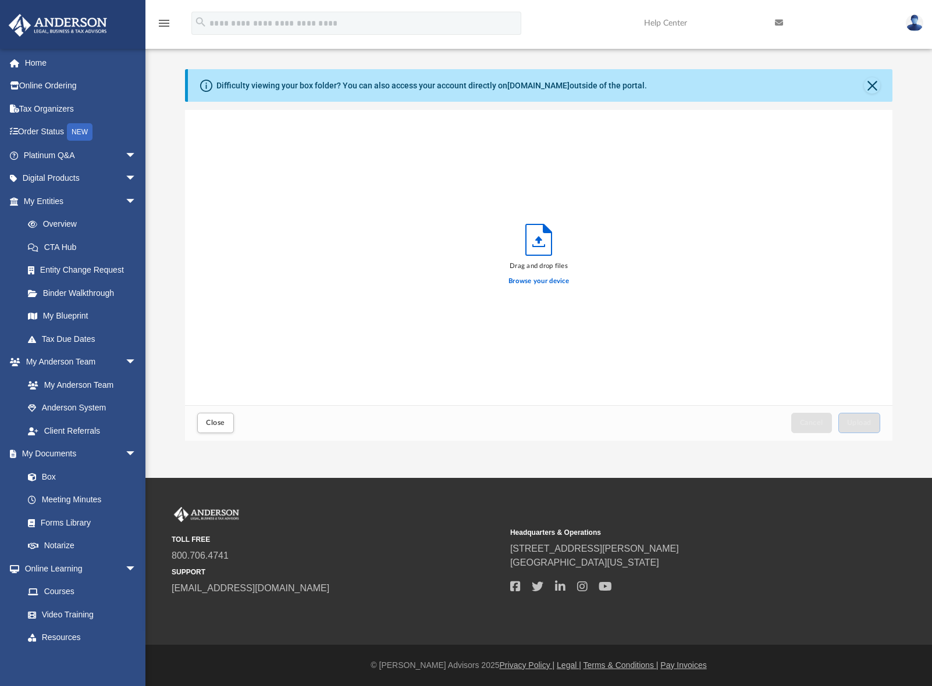
scroll to position [286, 699]
click at [533, 280] on label "Browse your device" at bounding box center [538, 281] width 60 height 10
click at [0, 0] on input "Browse your device" at bounding box center [0, 0] width 0 height 0
click at [863, 425] on span "Upload" at bounding box center [859, 422] width 24 height 7
click at [216, 422] on span "Close" at bounding box center [215, 422] width 19 height 7
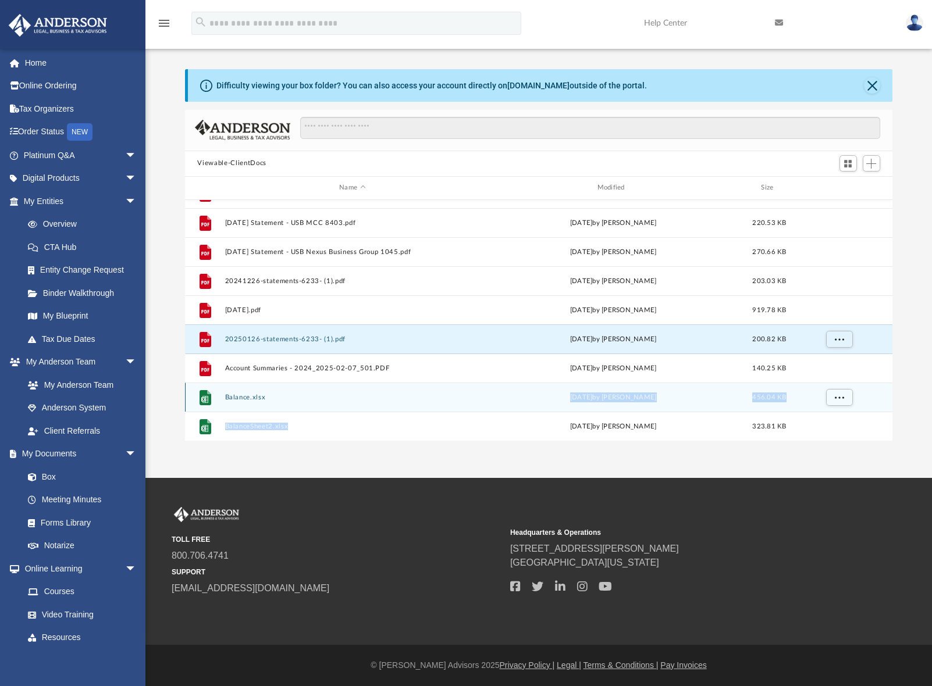
drag, startPoint x: 355, startPoint y: 419, endPoint x: 325, endPoint y: 627, distance: 210.4
click at [325, 627] on div "menu search Site Menu add team@connexionlivestock.com My Profile Reset Password…" at bounding box center [466, 340] width 932 height 691
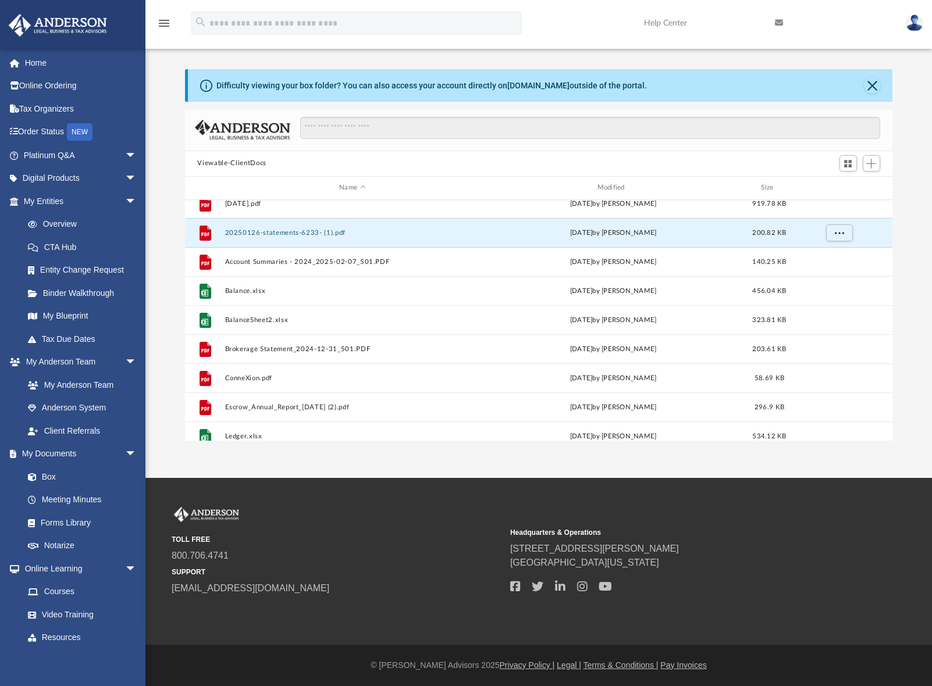
click at [342, 460] on div "App team@connexionlivestock.com Sign Out team@connexionlivestock.com Home Onlin…" at bounding box center [466, 236] width 932 height 483
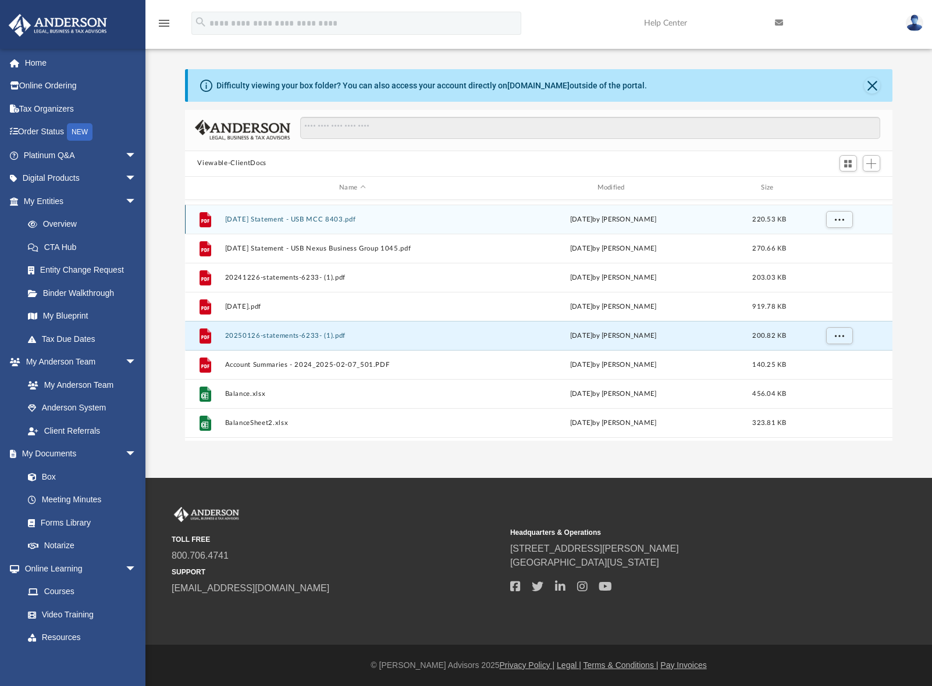
scroll to position [175, 0]
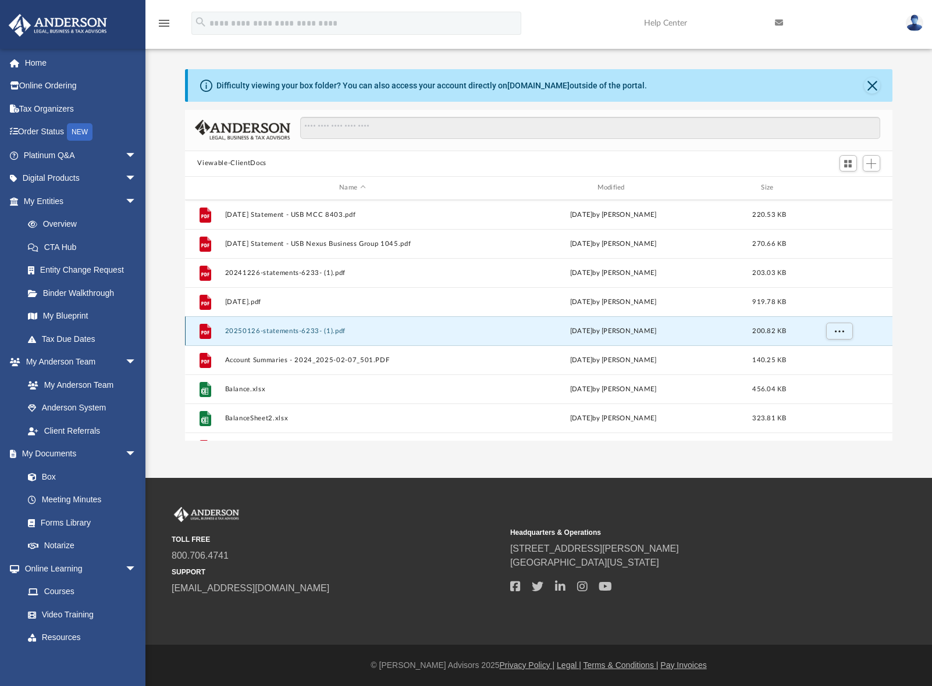
click at [308, 332] on button "20250126-statements-6233- (1).pdf" at bounding box center [352, 331] width 255 height 8
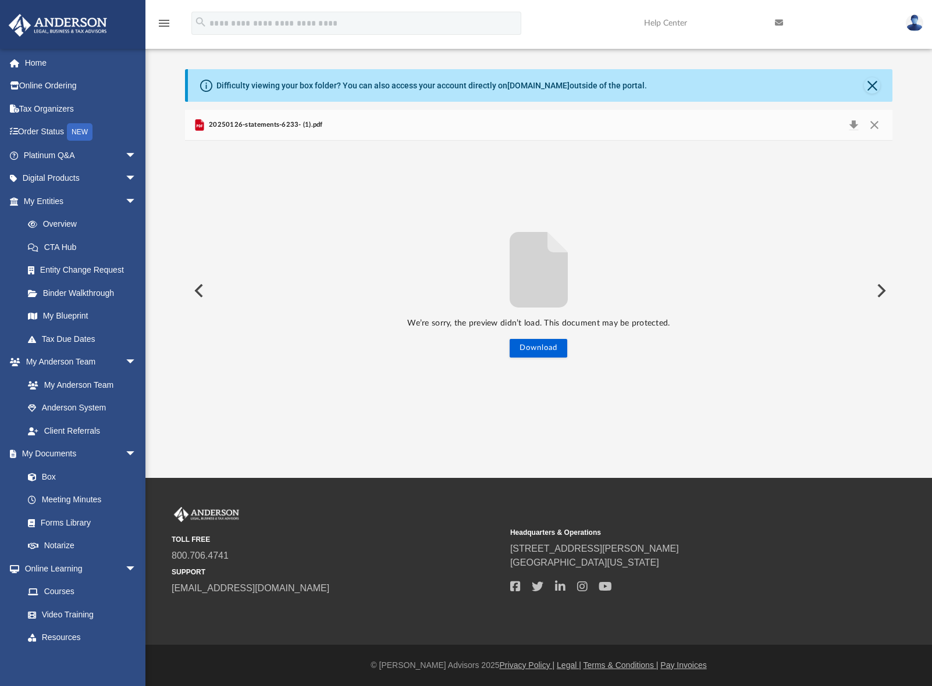
click at [875, 289] on button "Preview" at bounding box center [880, 291] width 26 height 33
click at [876, 289] on button "Preview" at bounding box center [880, 291] width 26 height 33
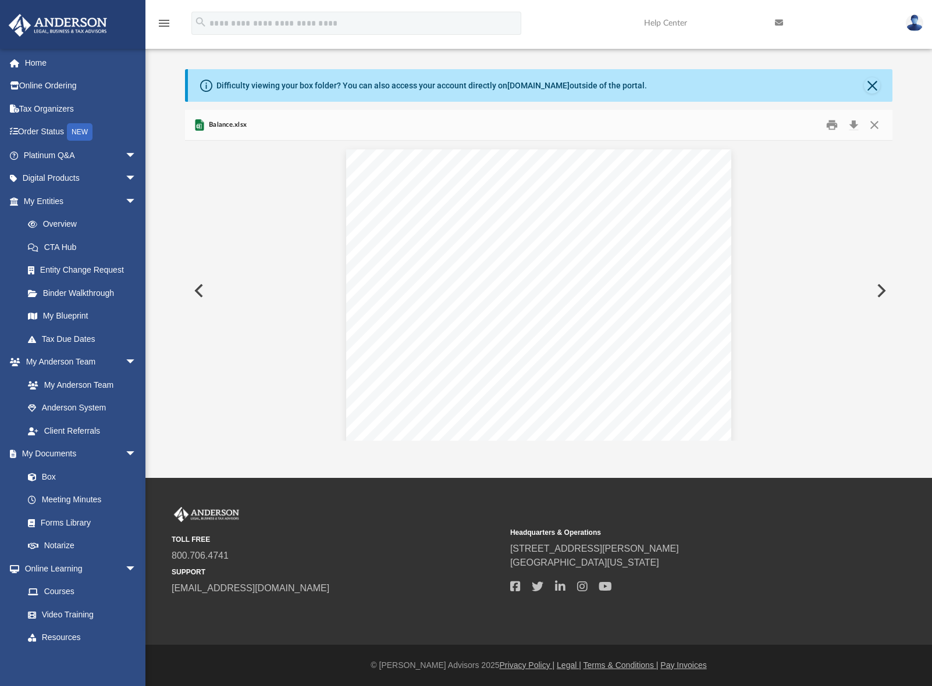
scroll to position [1259, 0]
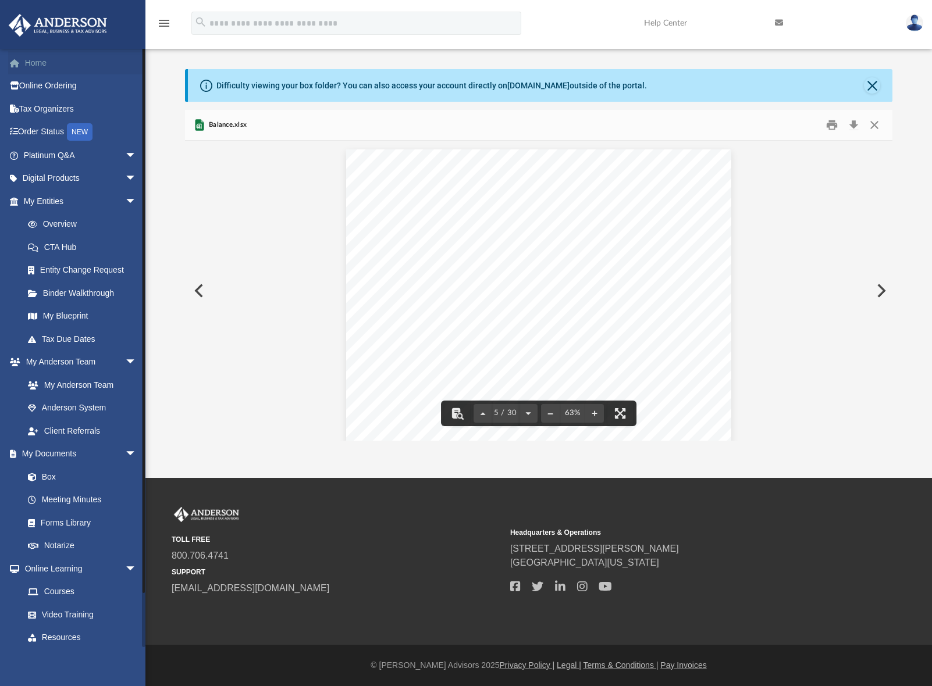
click at [41, 66] on link "Home" at bounding box center [81, 62] width 146 height 23
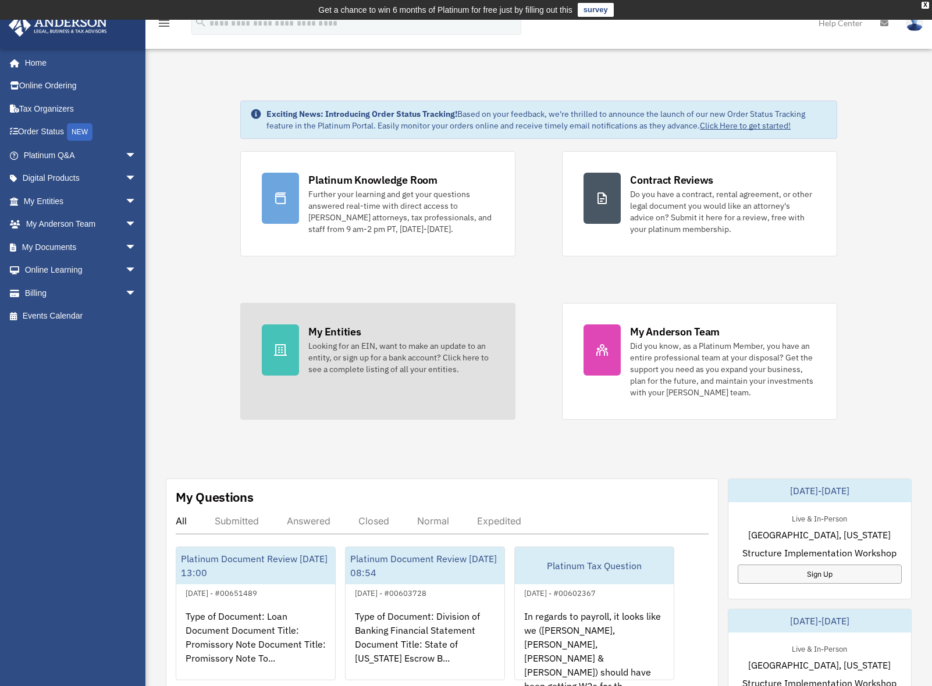
scroll to position [233, 0]
